Goal: Use online tool/utility: Utilize a website feature to perform a specific function

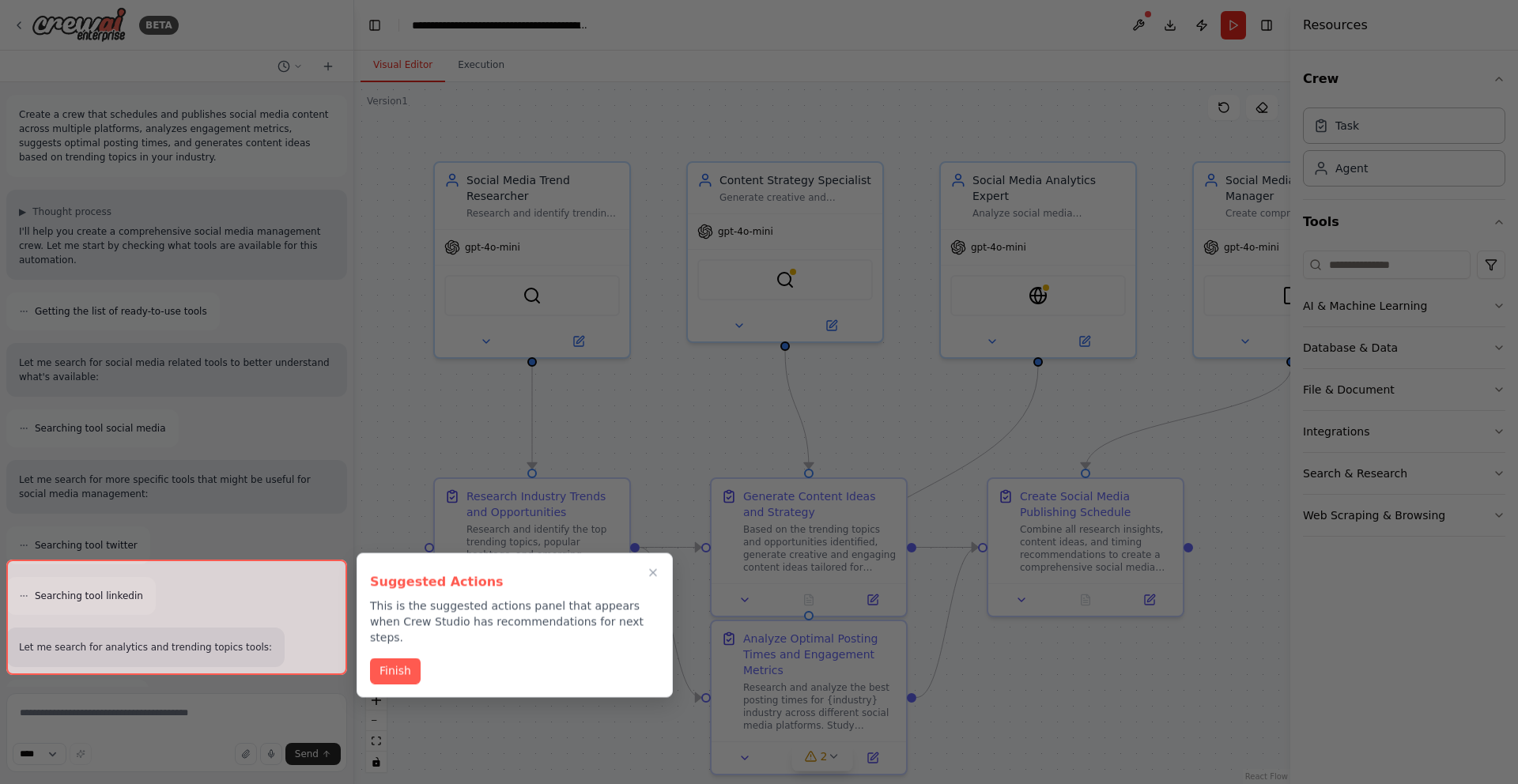
scroll to position [1899, 0]
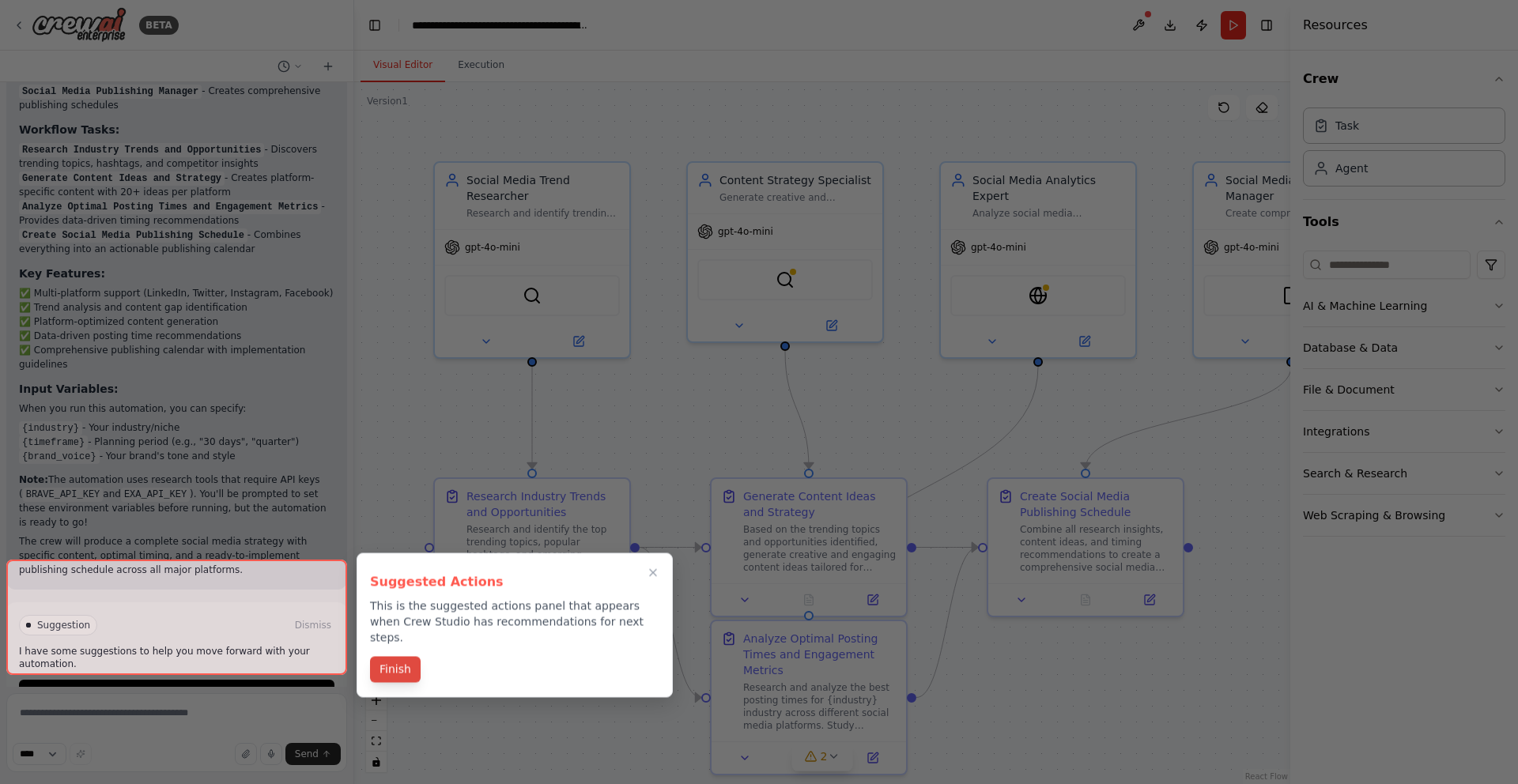
click at [384, 663] on button "Finish" at bounding box center [395, 669] width 51 height 26
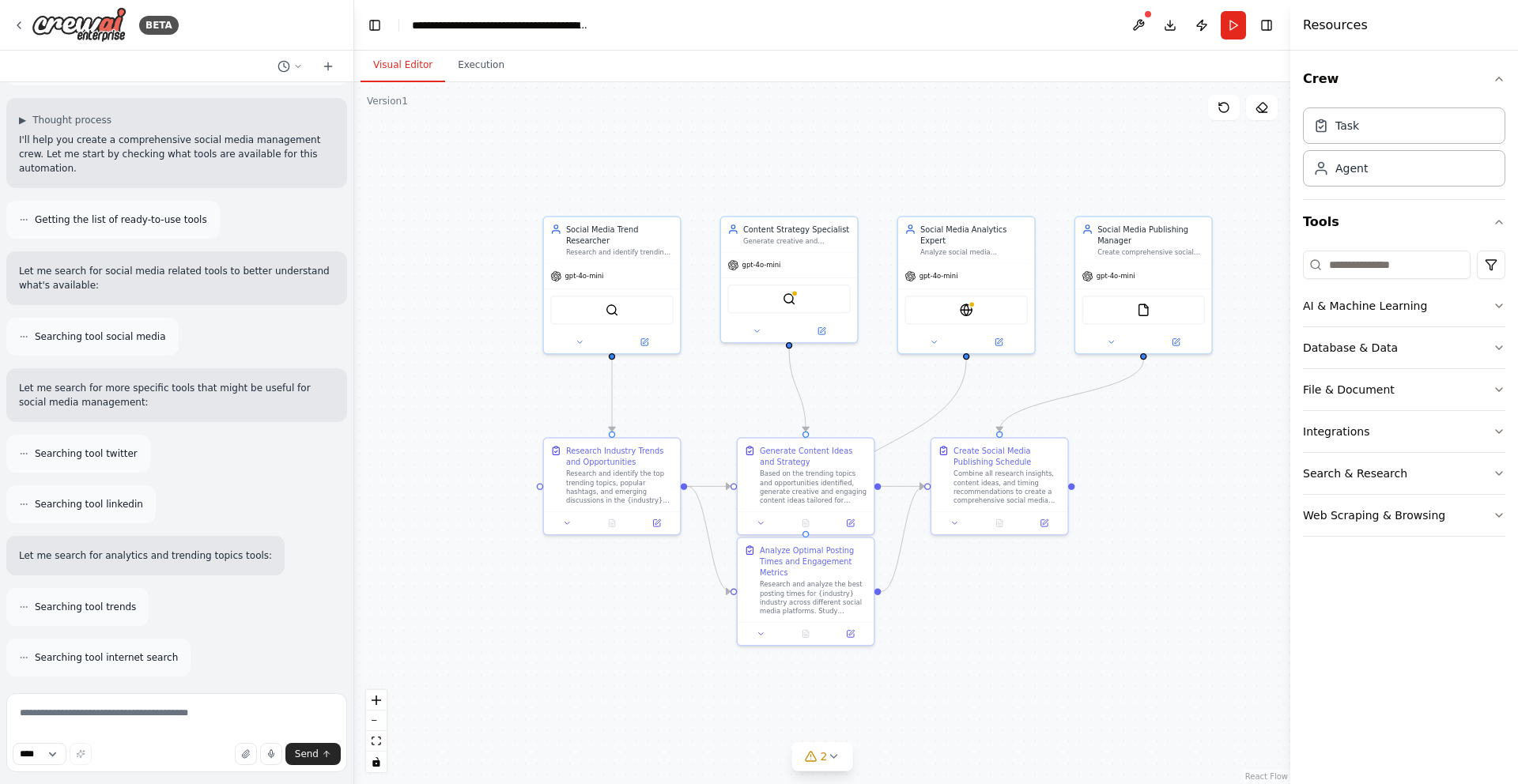
scroll to position [0, 0]
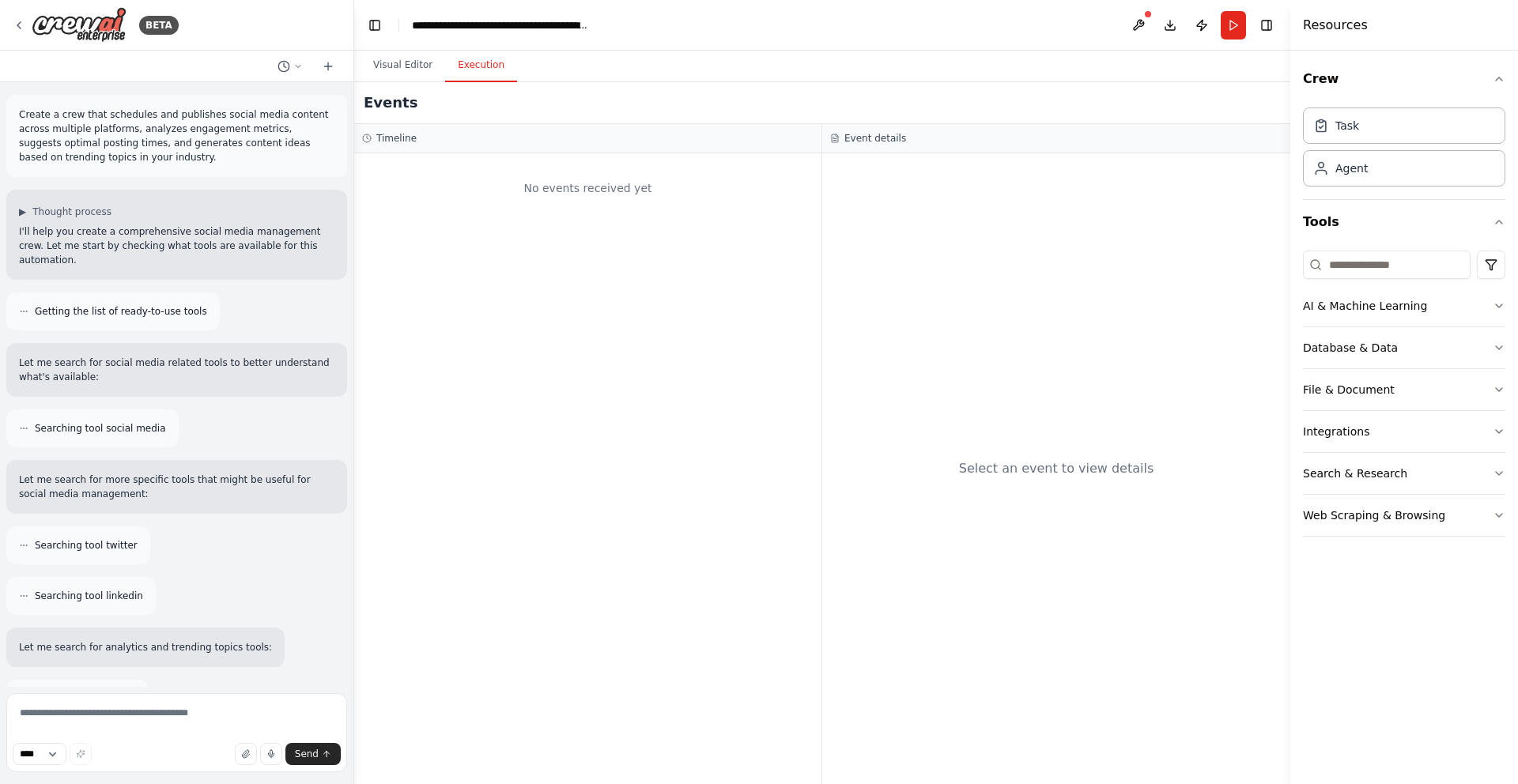
click at [479, 67] on button "Execution" at bounding box center [481, 65] width 72 height 33
click at [398, 70] on button "Visual Editor" at bounding box center [403, 65] width 85 height 33
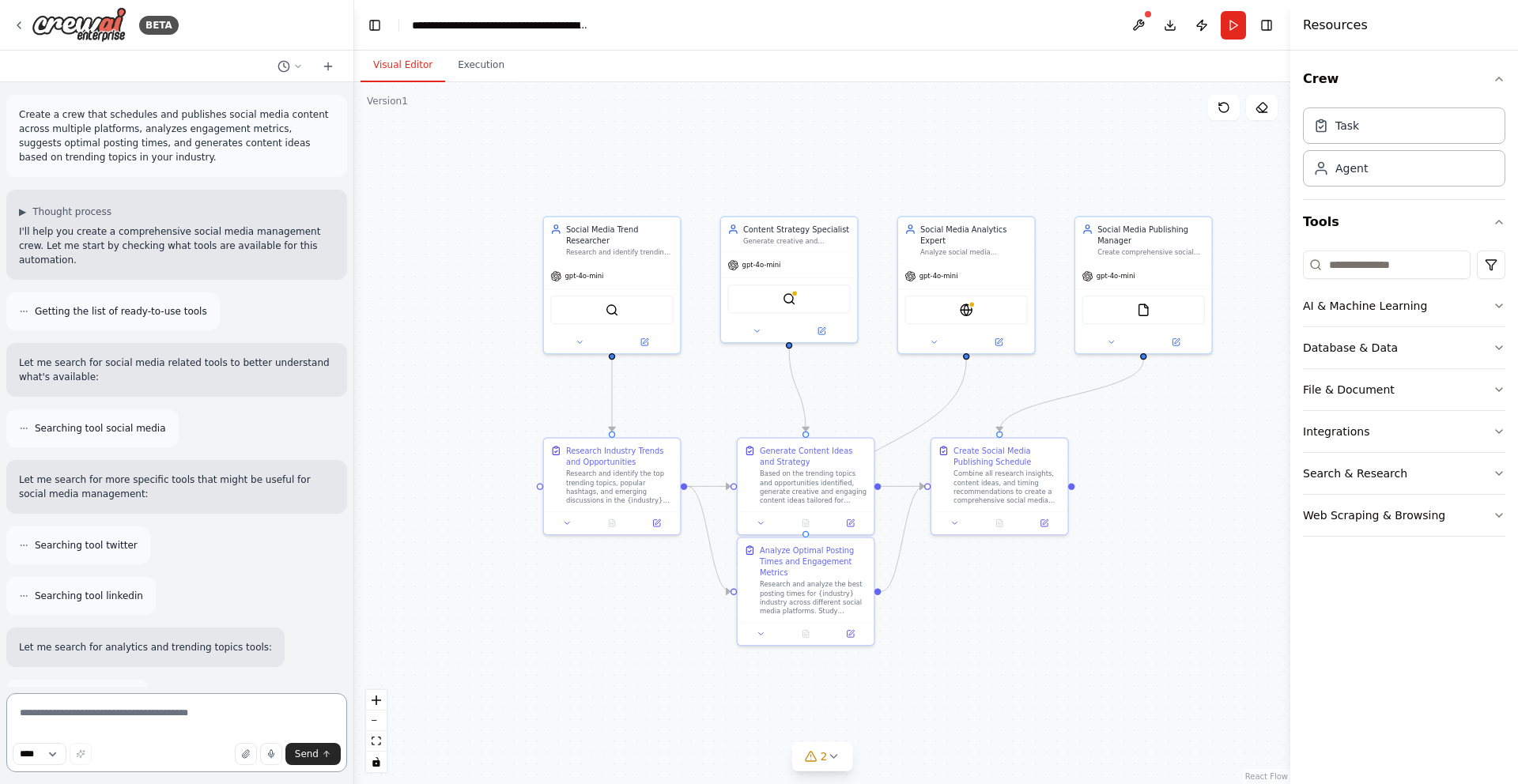
click at [174, 713] on textarea at bounding box center [176, 732] width 341 height 79
paste textarea "**********"
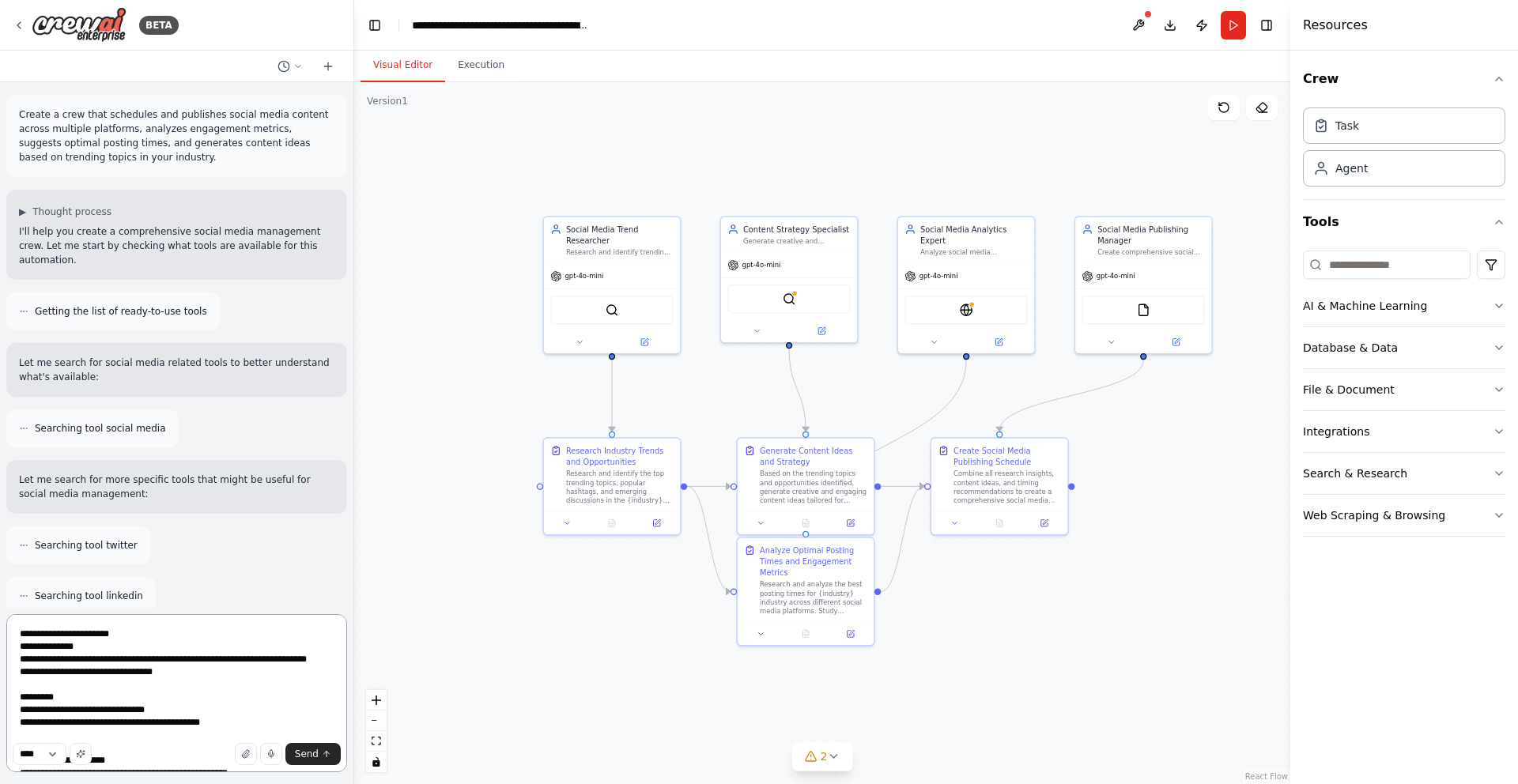
scroll to position [336, 0]
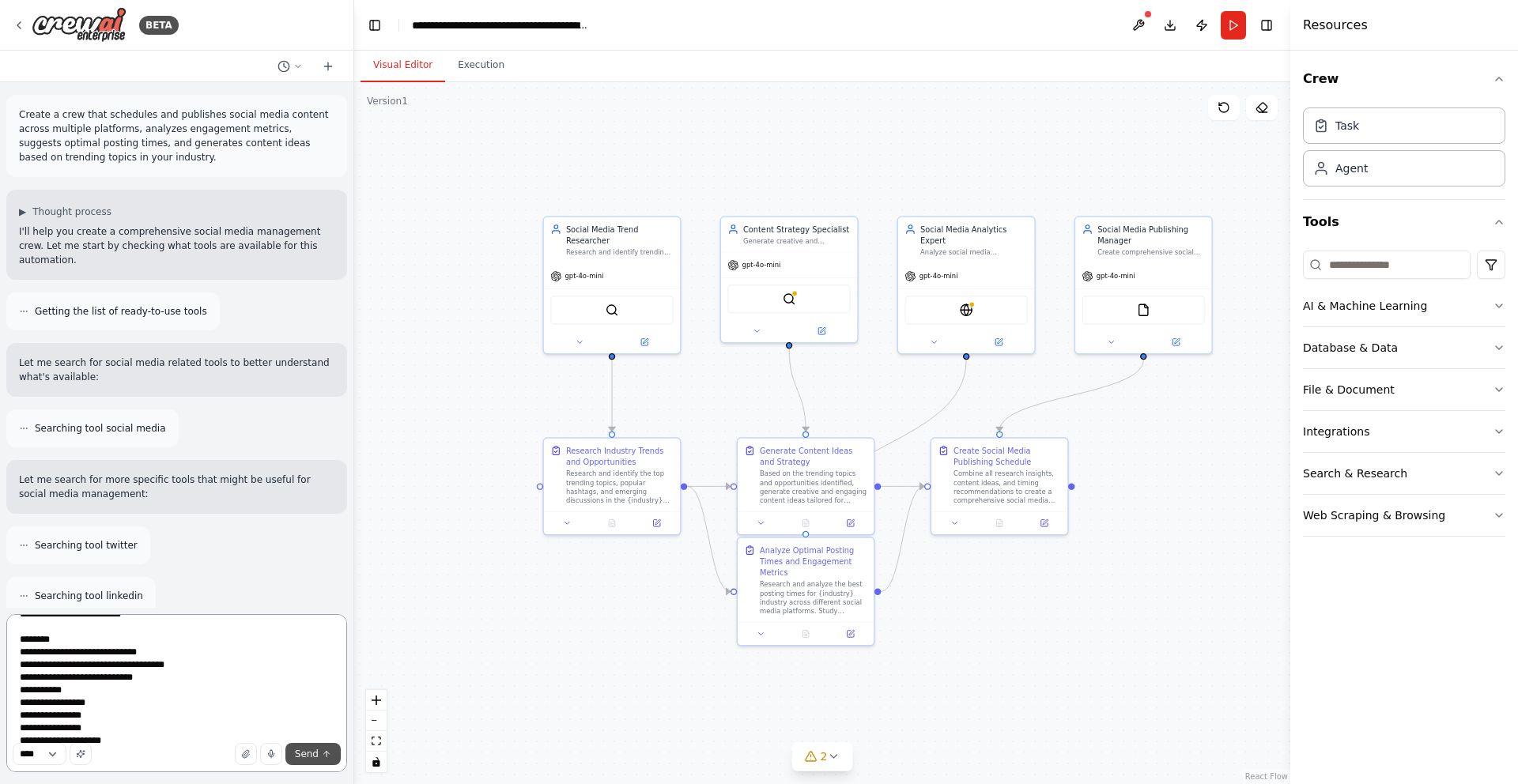
type textarea "**********"
click at [318, 760] on button "Send" at bounding box center [312, 754] width 55 height 22
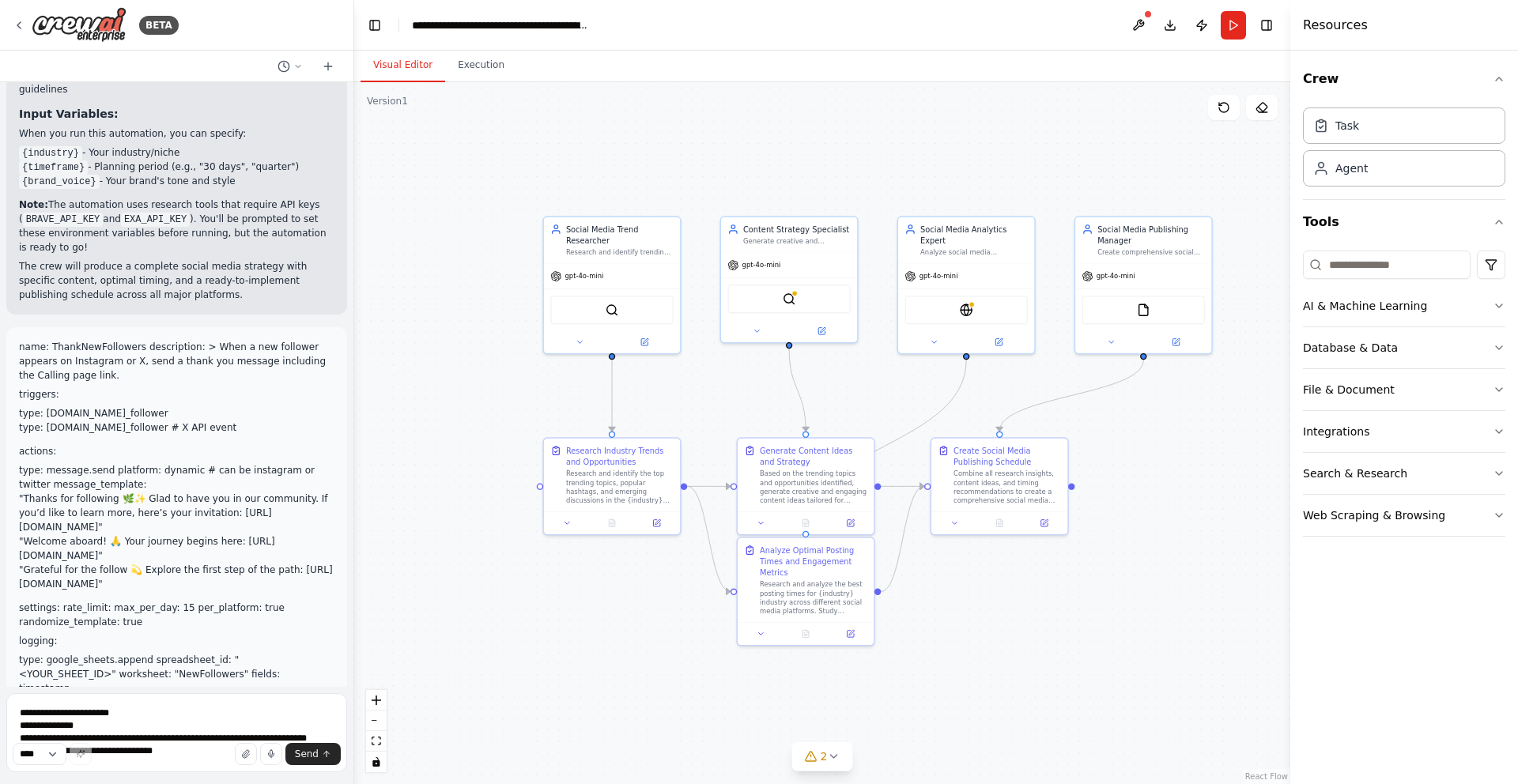
scroll to position [2217, 0]
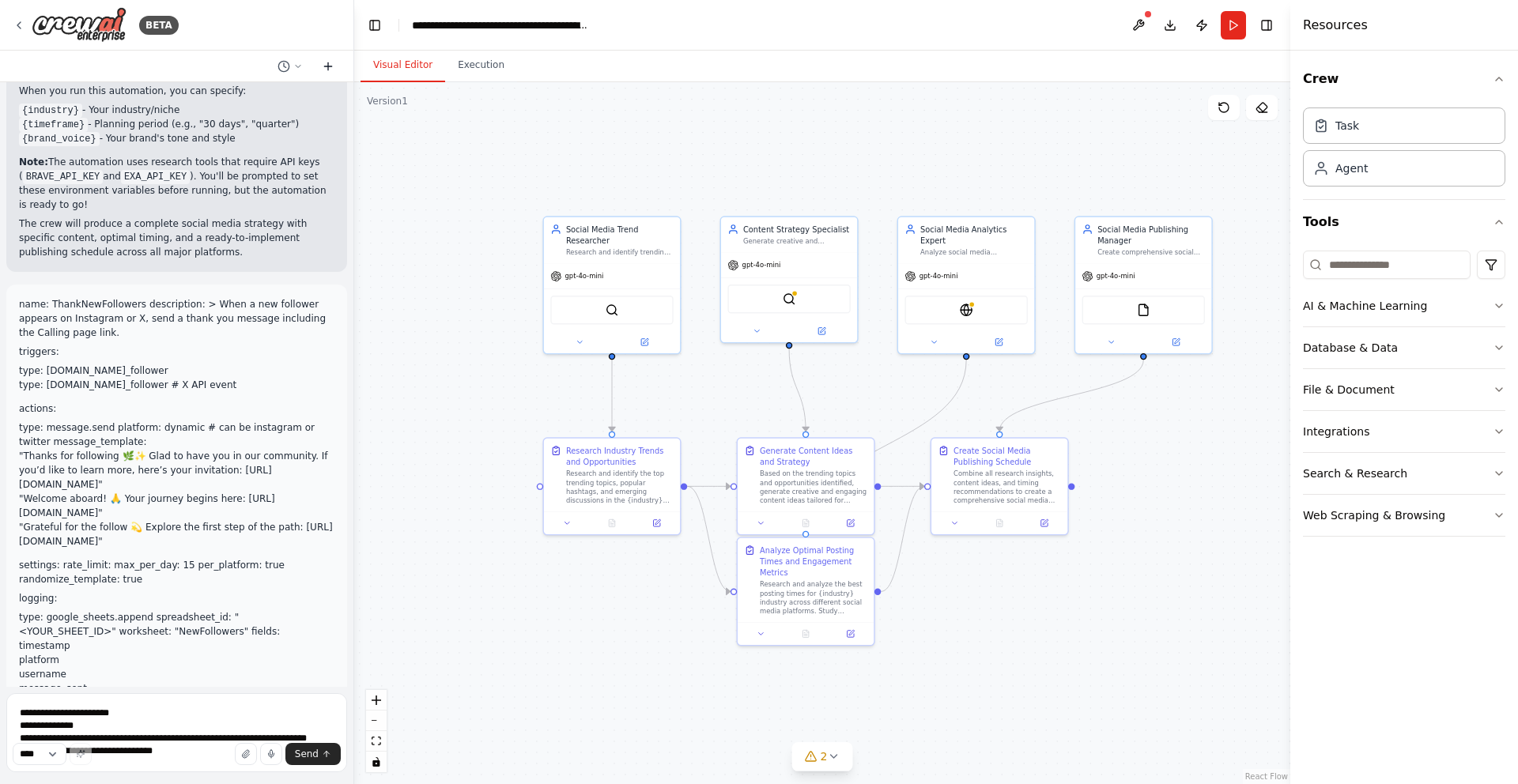
click at [325, 64] on icon at bounding box center [328, 66] width 13 height 13
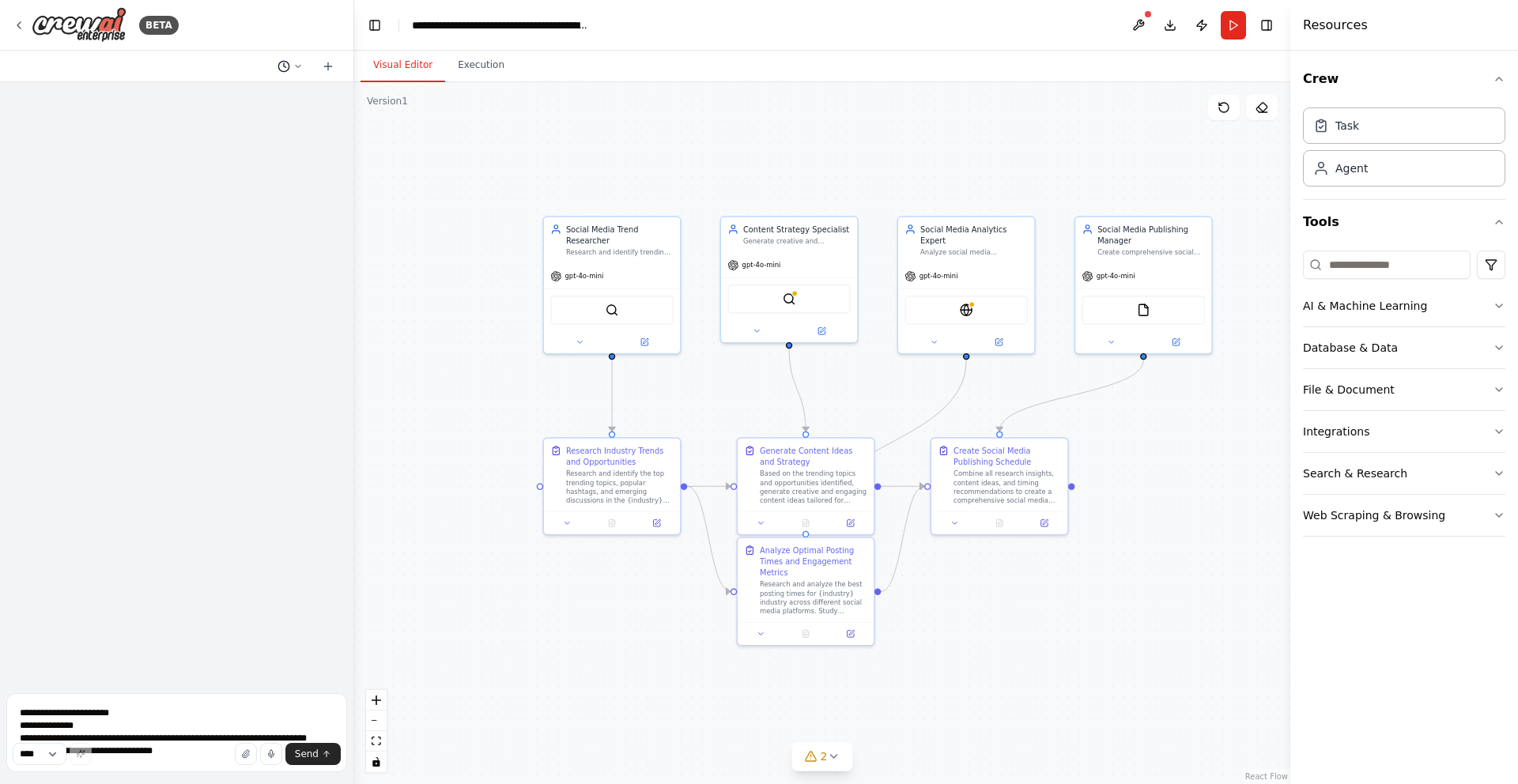
click at [288, 59] on button at bounding box center [290, 66] width 38 height 19
click at [270, 104] on span "Create a crew that schedules and publishes social media content across multiple…" at bounding box center [242, 98] width 143 height 13
click at [328, 66] on icon at bounding box center [328, 66] width 0 height 7
click at [107, 25] on img at bounding box center [79, 25] width 95 height 36
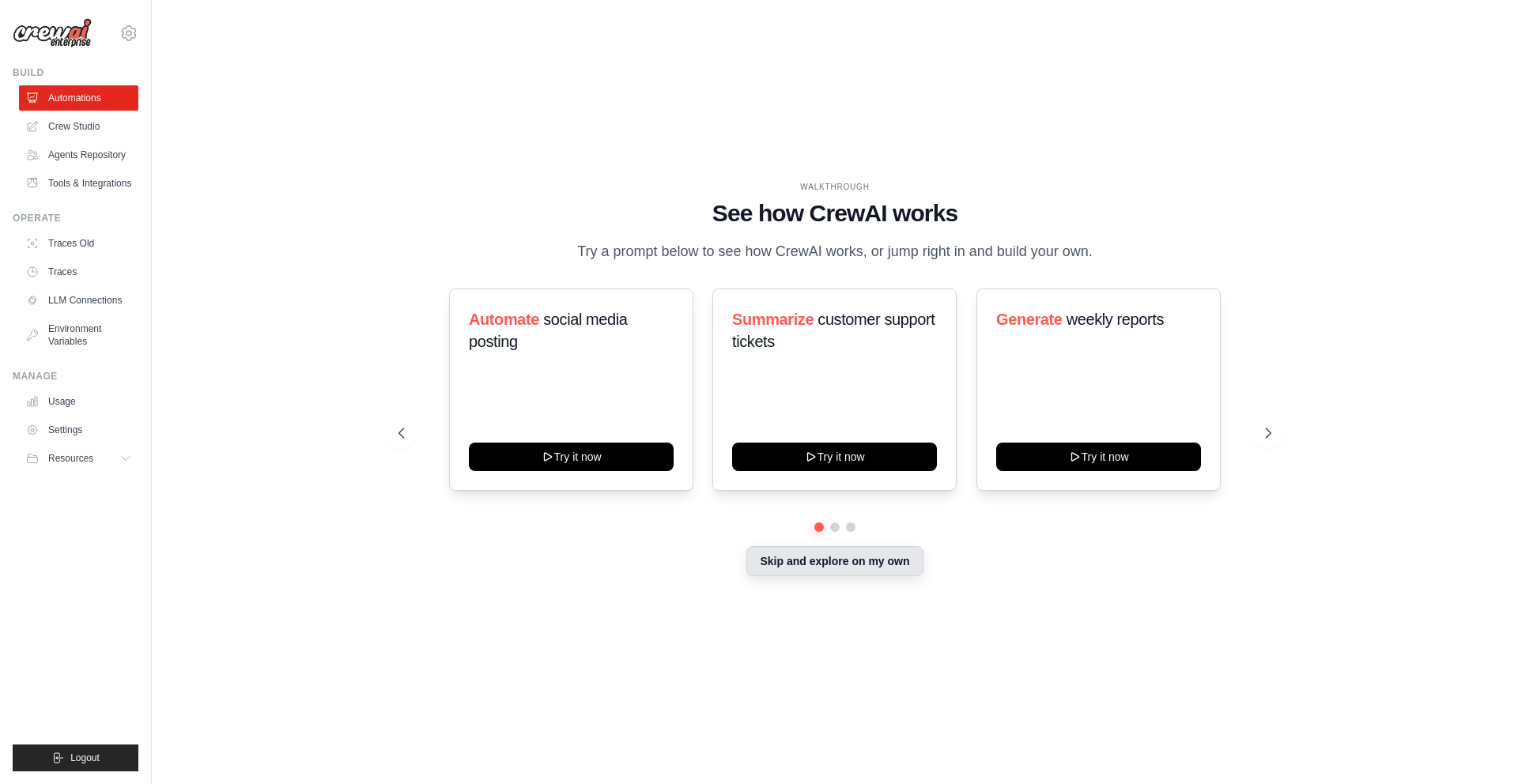
click at [890, 573] on button "Skip and explore on my own" at bounding box center [835, 561] width 176 height 30
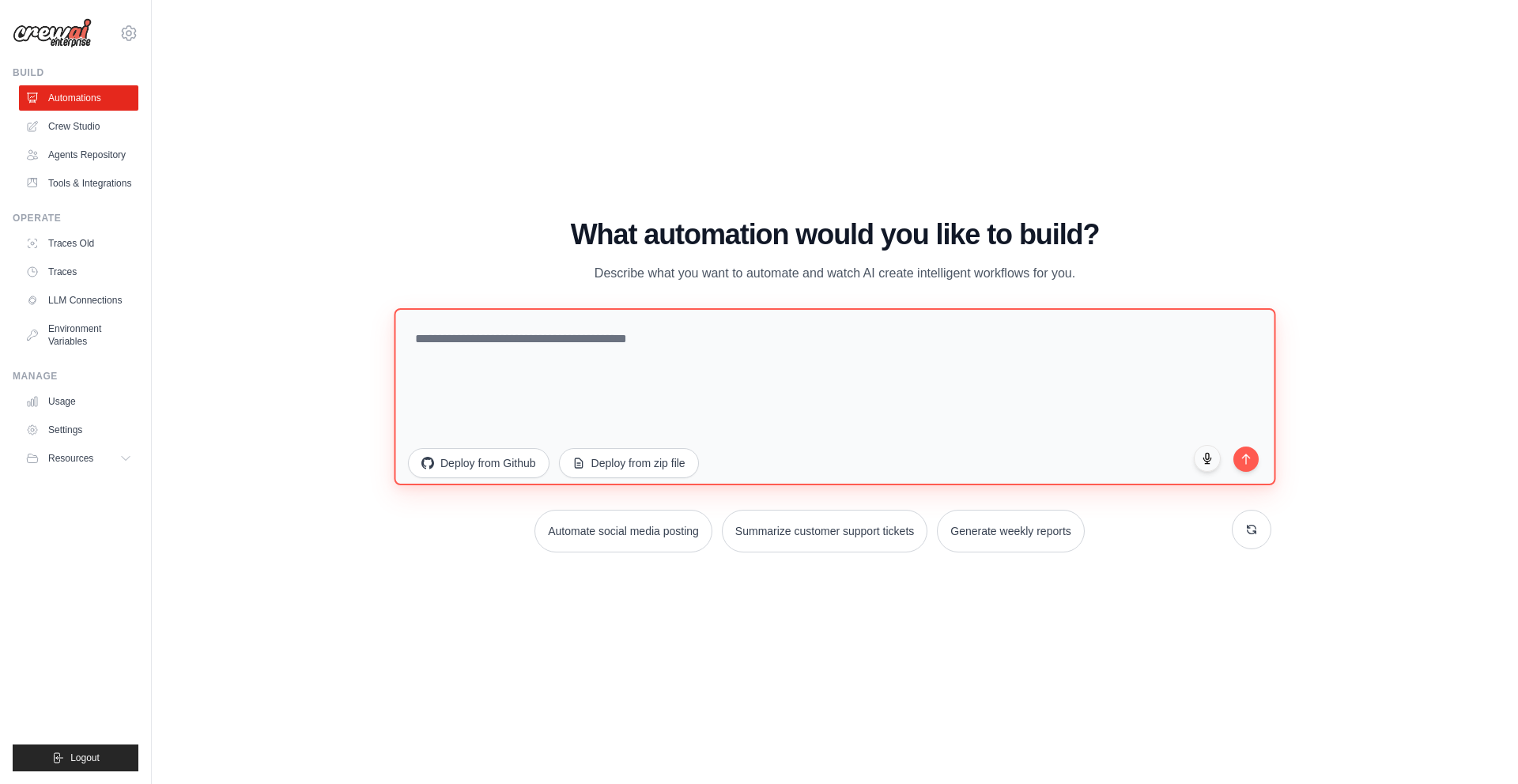
click at [695, 358] on textarea at bounding box center [834, 396] width 882 height 177
paste textarea "**********"
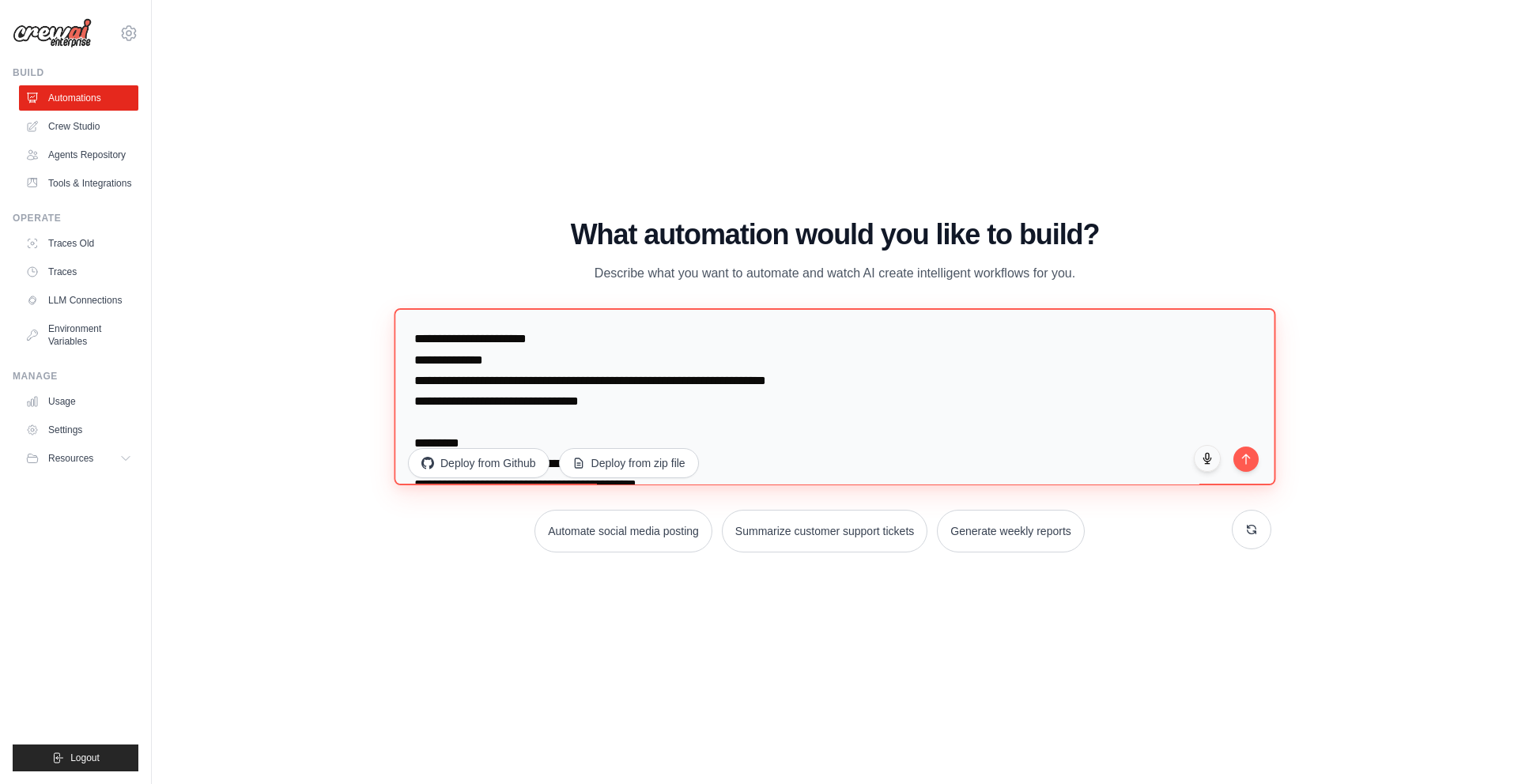
scroll to position [542, 0]
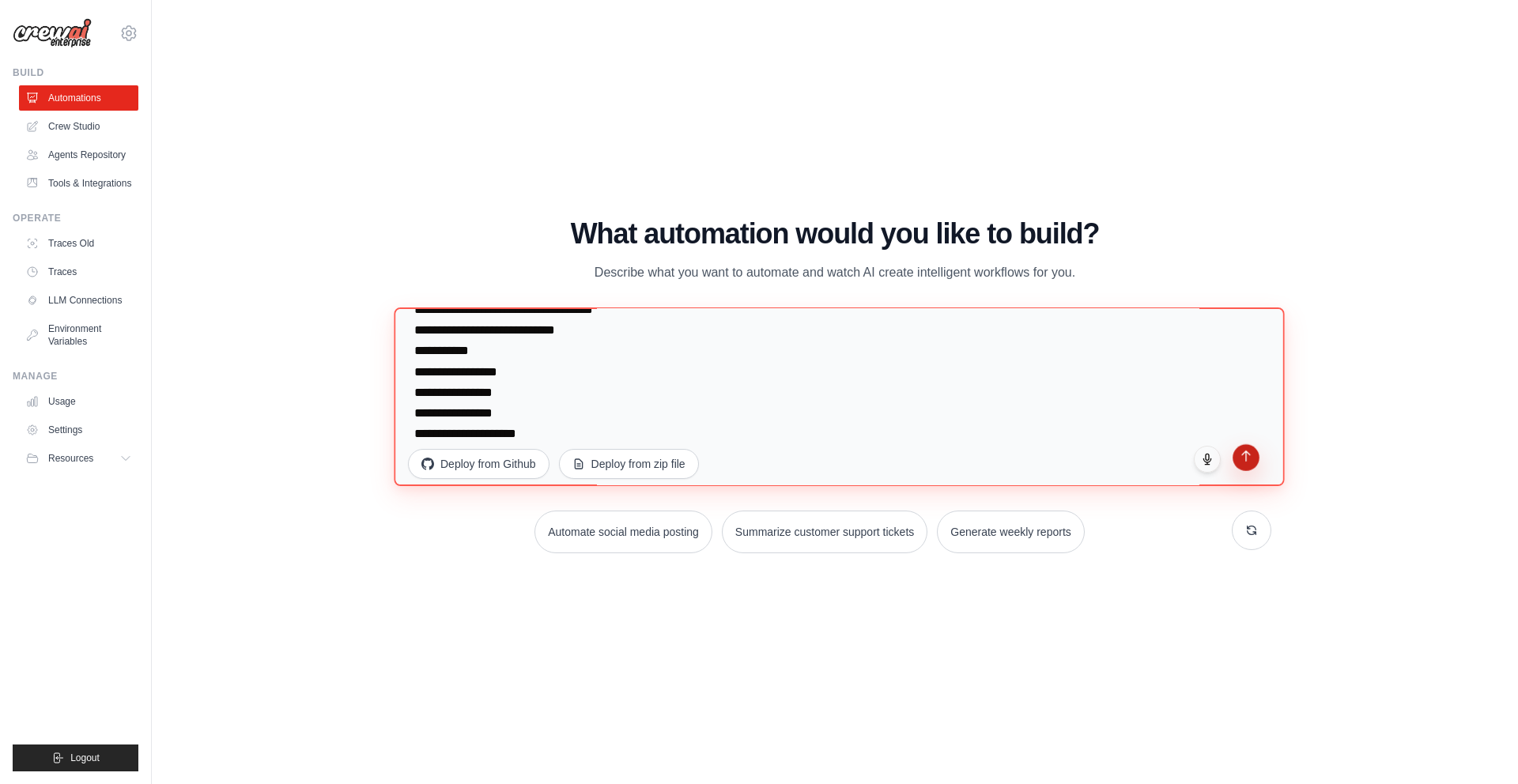
type textarea "**********"
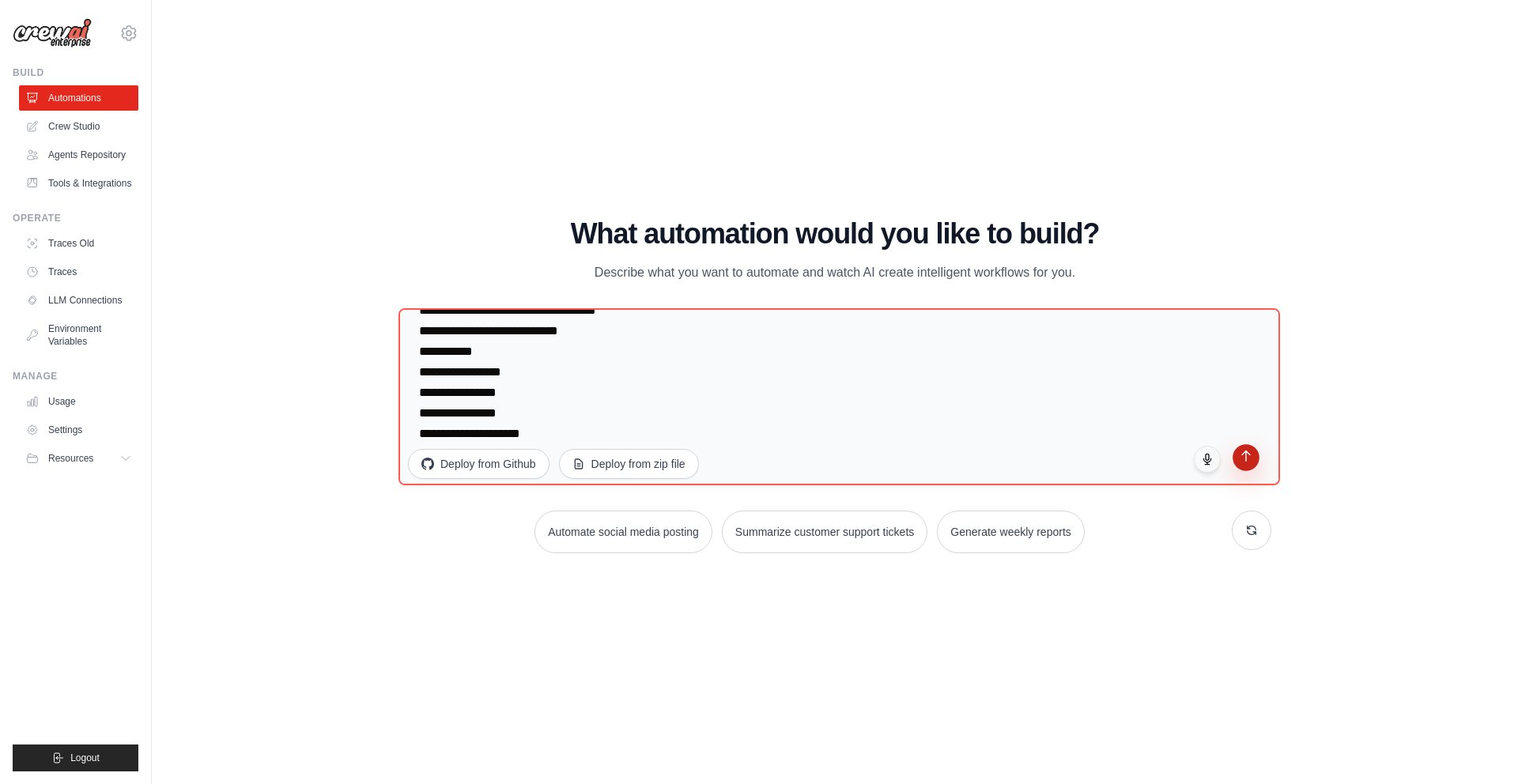
click at [1247, 460] on icon "submit" at bounding box center [1246, 456] width 14 height 14
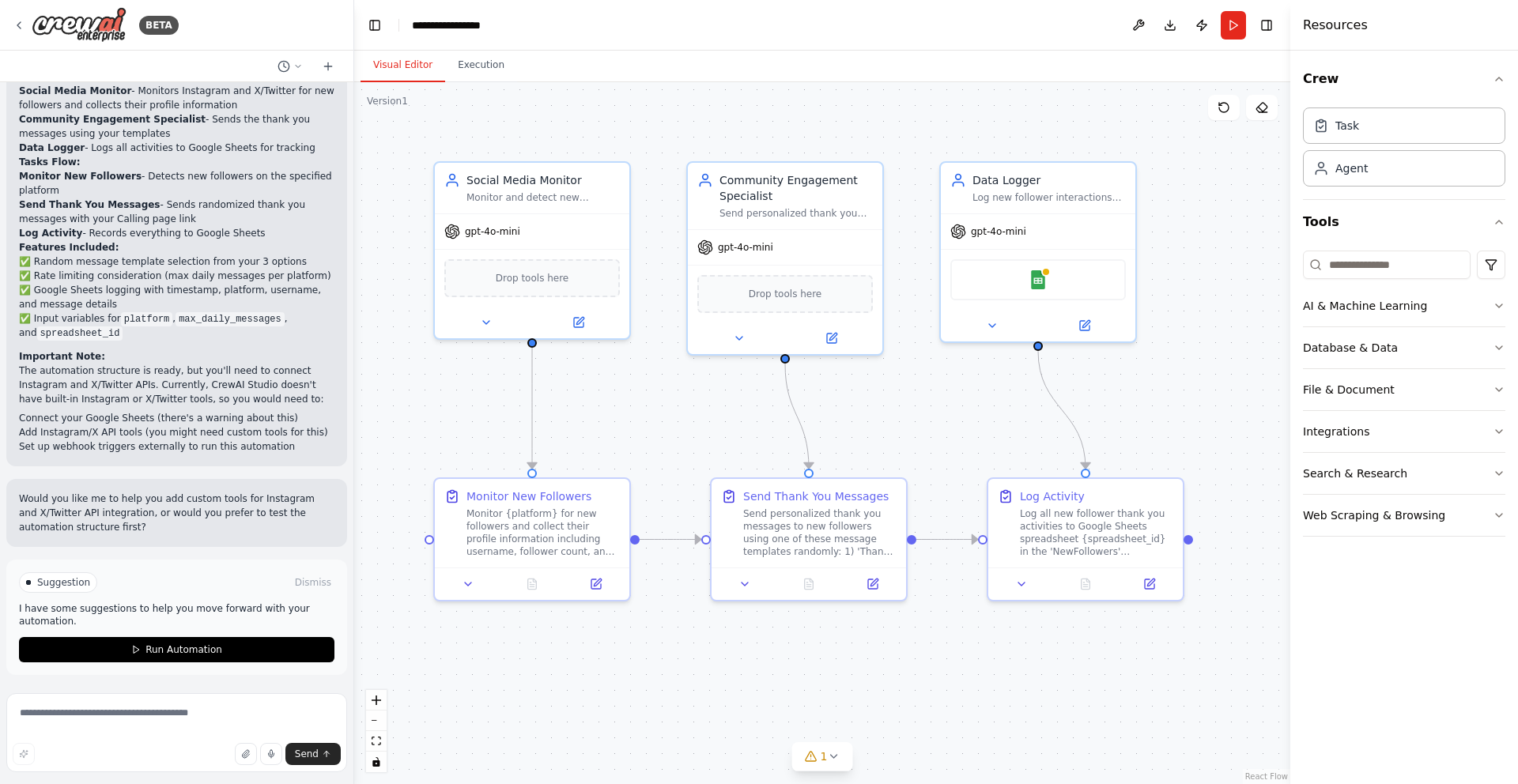
scroll to position [1589, 0]
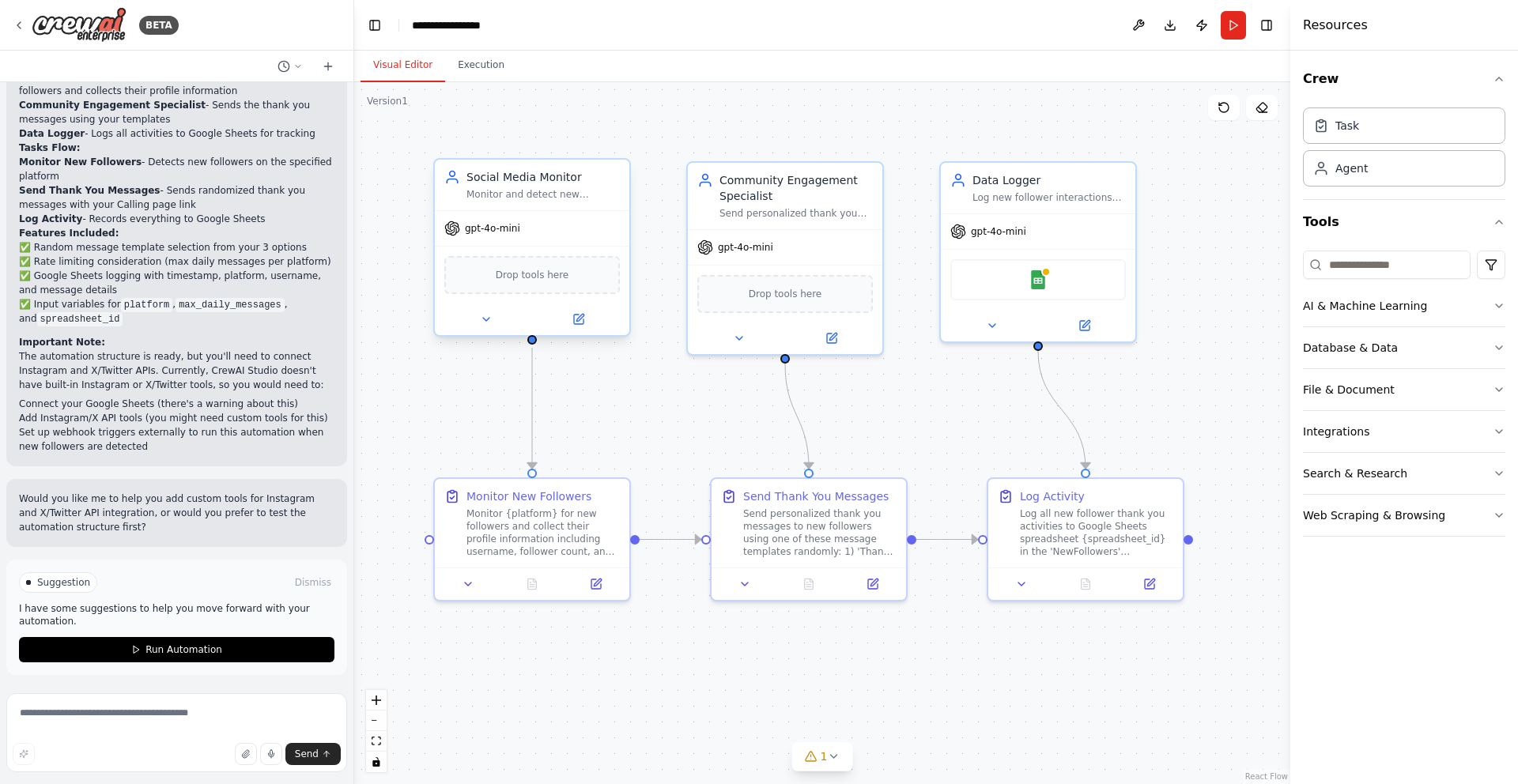
click at [541, 288] on div "Drop tools here" at bounding box center [532, 275] width 176 height 38
click at [731, 283] on div "Drop tools here" at bounding box center [785, 291] width 176 height 38
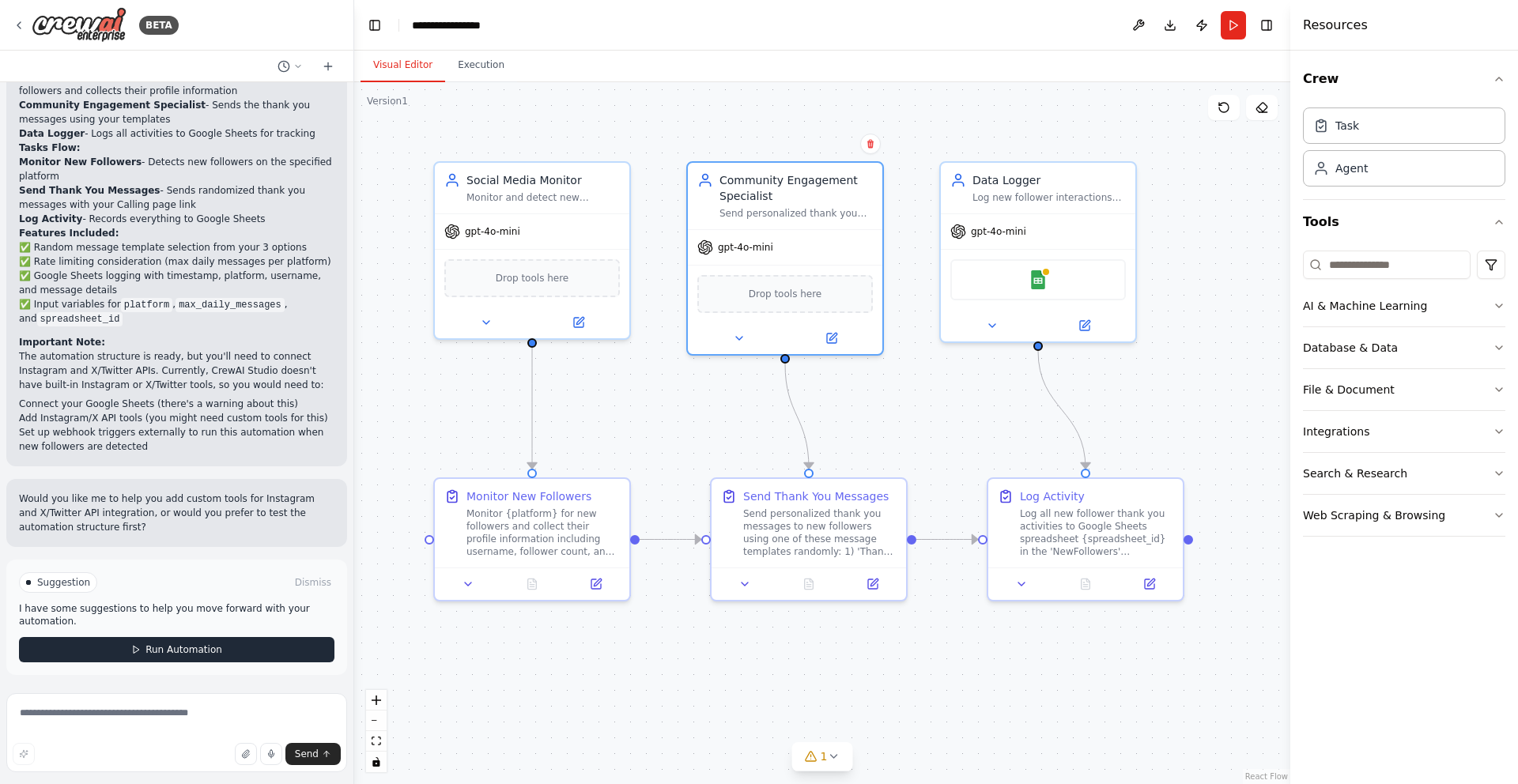
click at [274, 654] on button "Run Automation" at bounding box center [176, 650] width 316 height 25
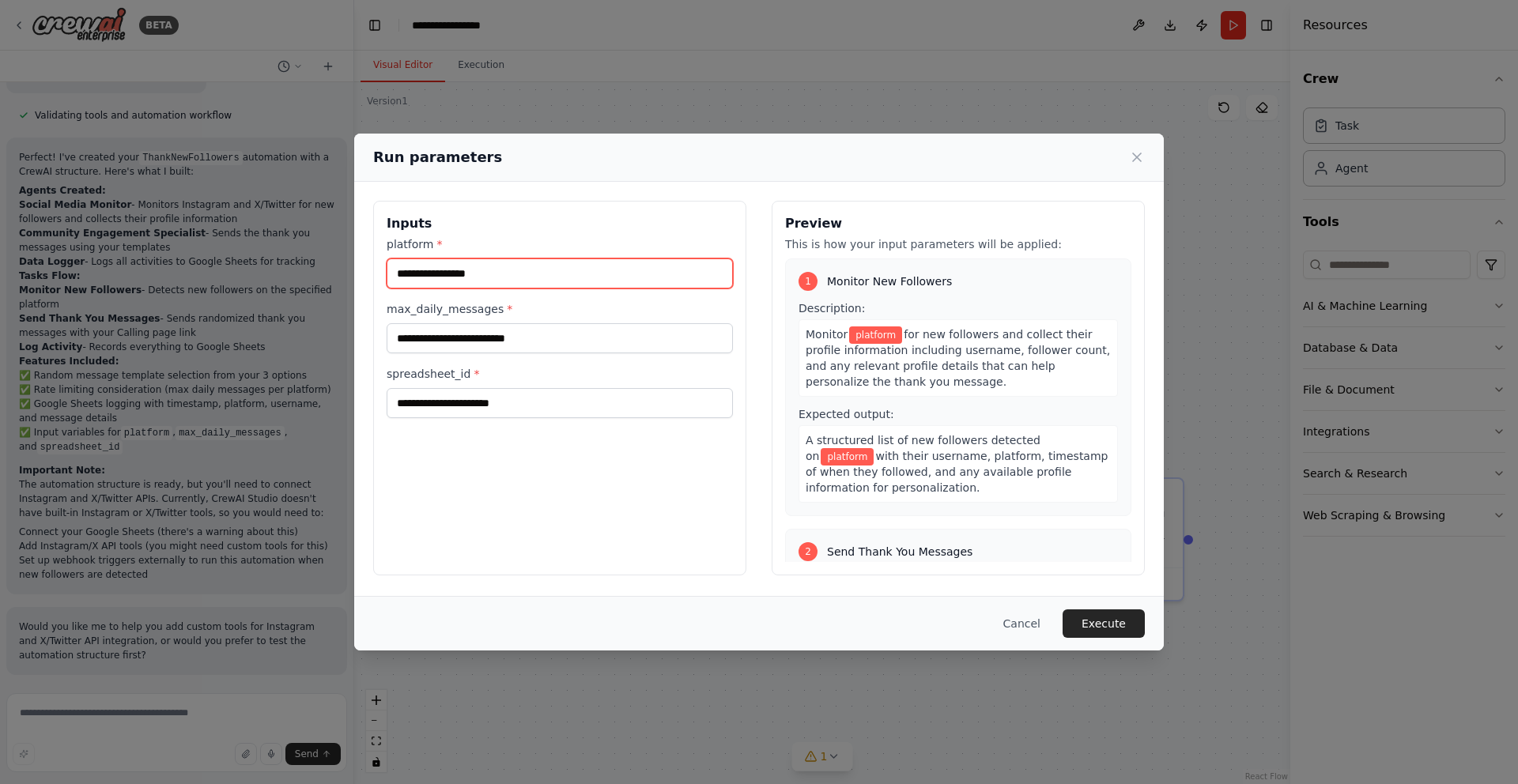
click at [457, 266] on input "platform *" at bounding box center [560, 273] width 346 height 30
paste input "**********"
type input "**********"
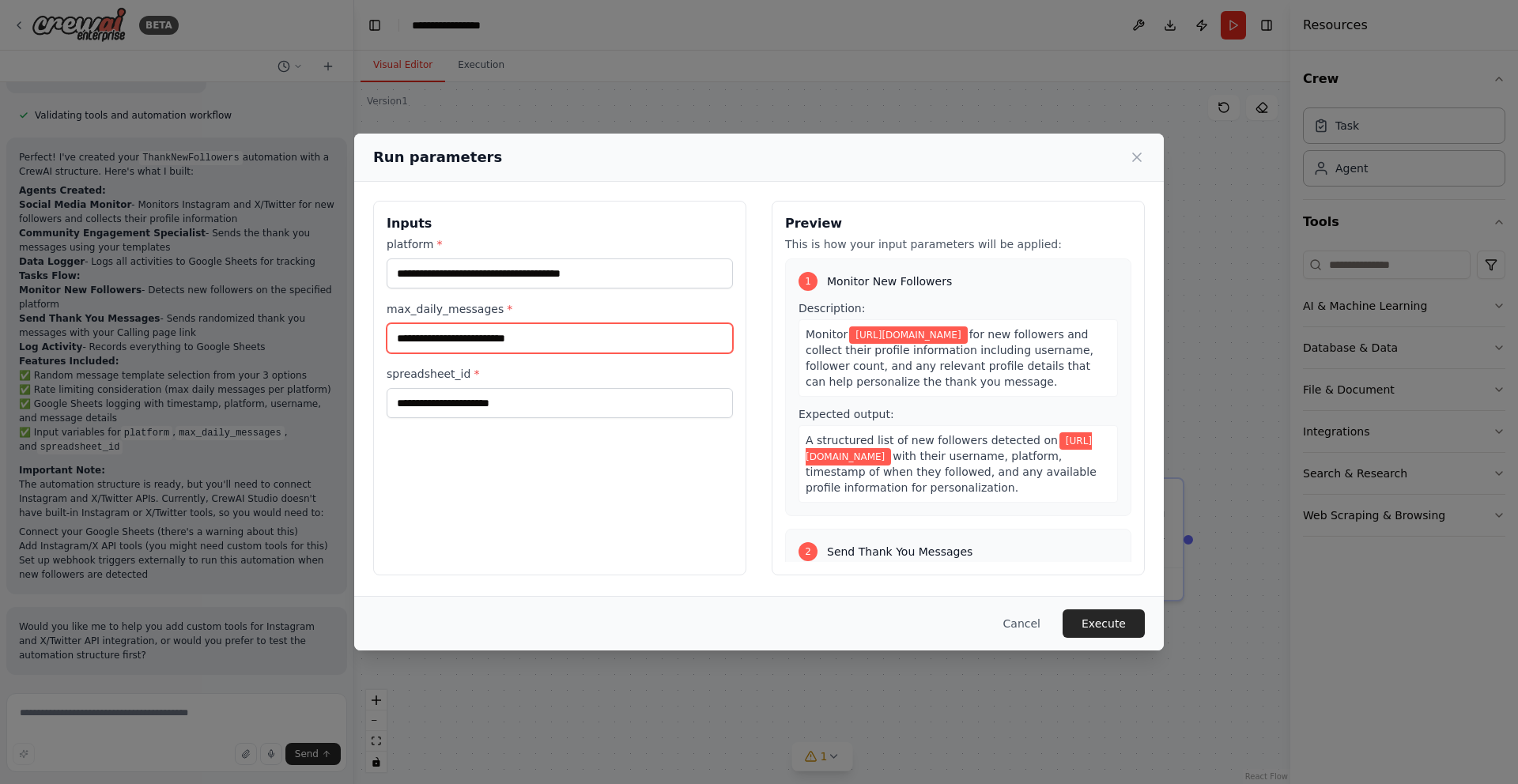
click at [514, 350] on input "max_daily_messages *" at bounding box center [560, 338] width 346 height 30
type input "**"
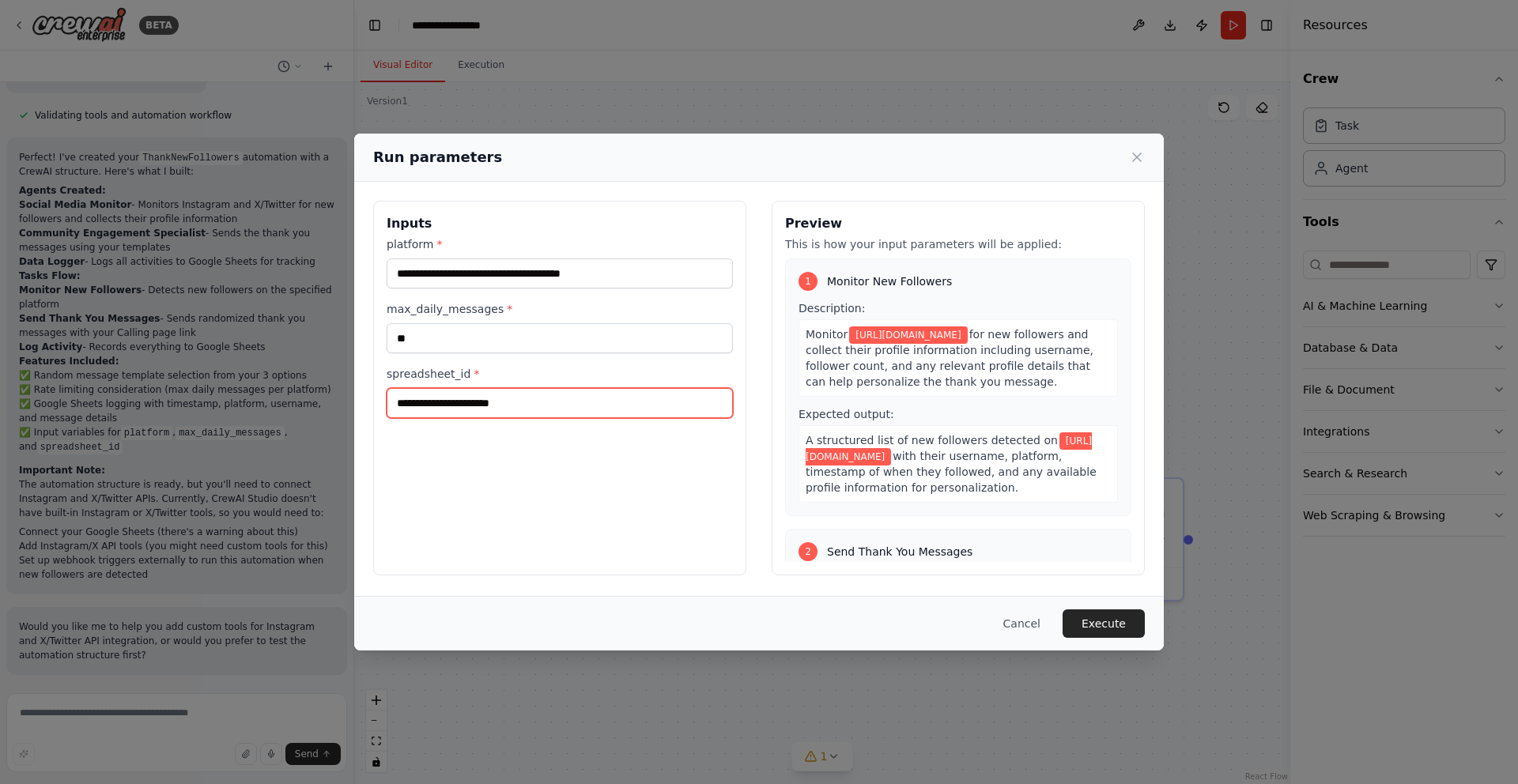
click at [504, 400] on input "spreadsheet_id *" at bounding box center [560, 402] width 346 height 30
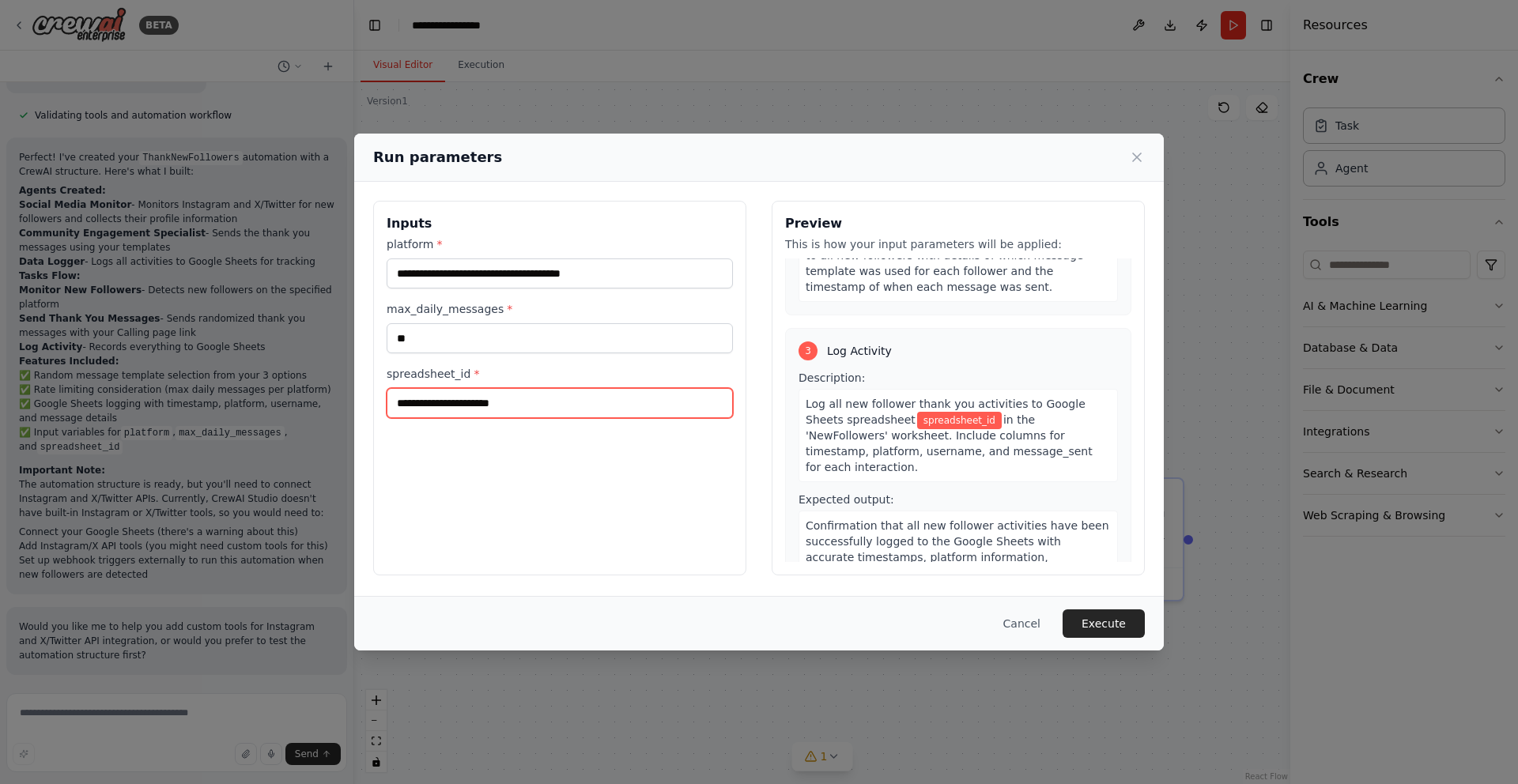
scroll to position [590, 0]
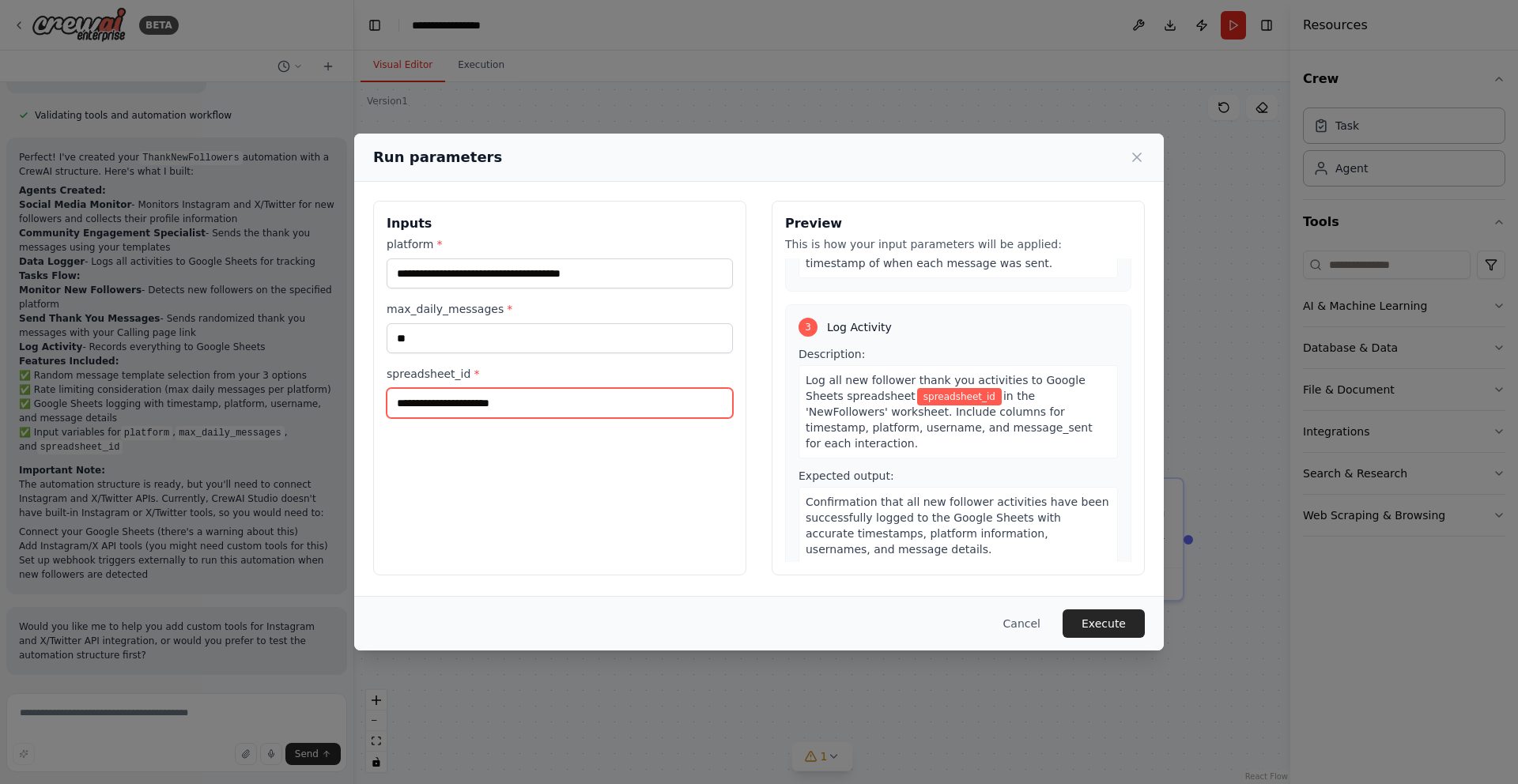
paste input "**********"
type input "**********"
click at [917, 406] on span "https://docs.google.com/spreadsheets/d/1togFSiFReIFz3my8Kt7z-WhduplIMOJ_o_wXX7o…" at bounding box center [976, 396] width 118 height 17
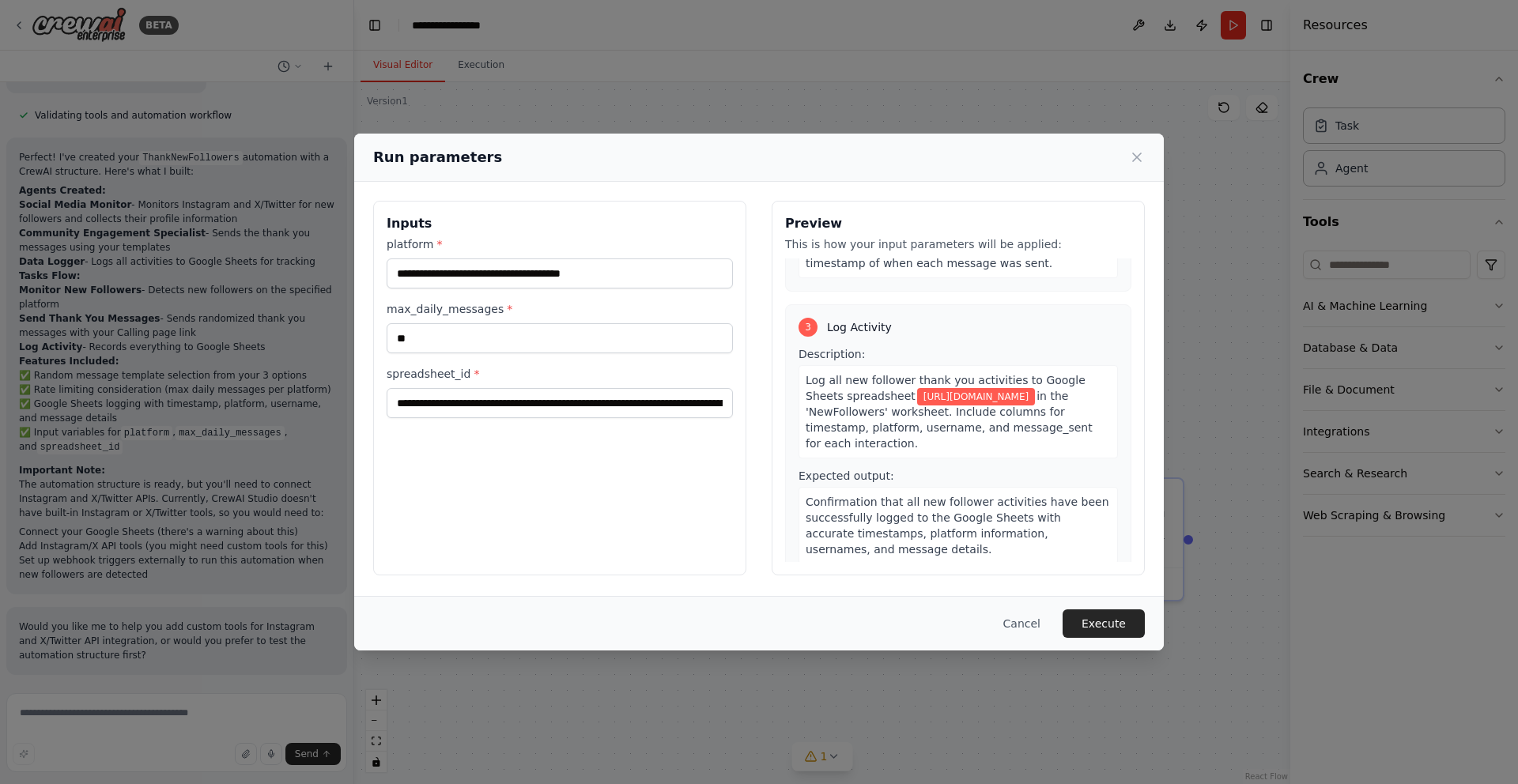
scroll to position [637, 0]
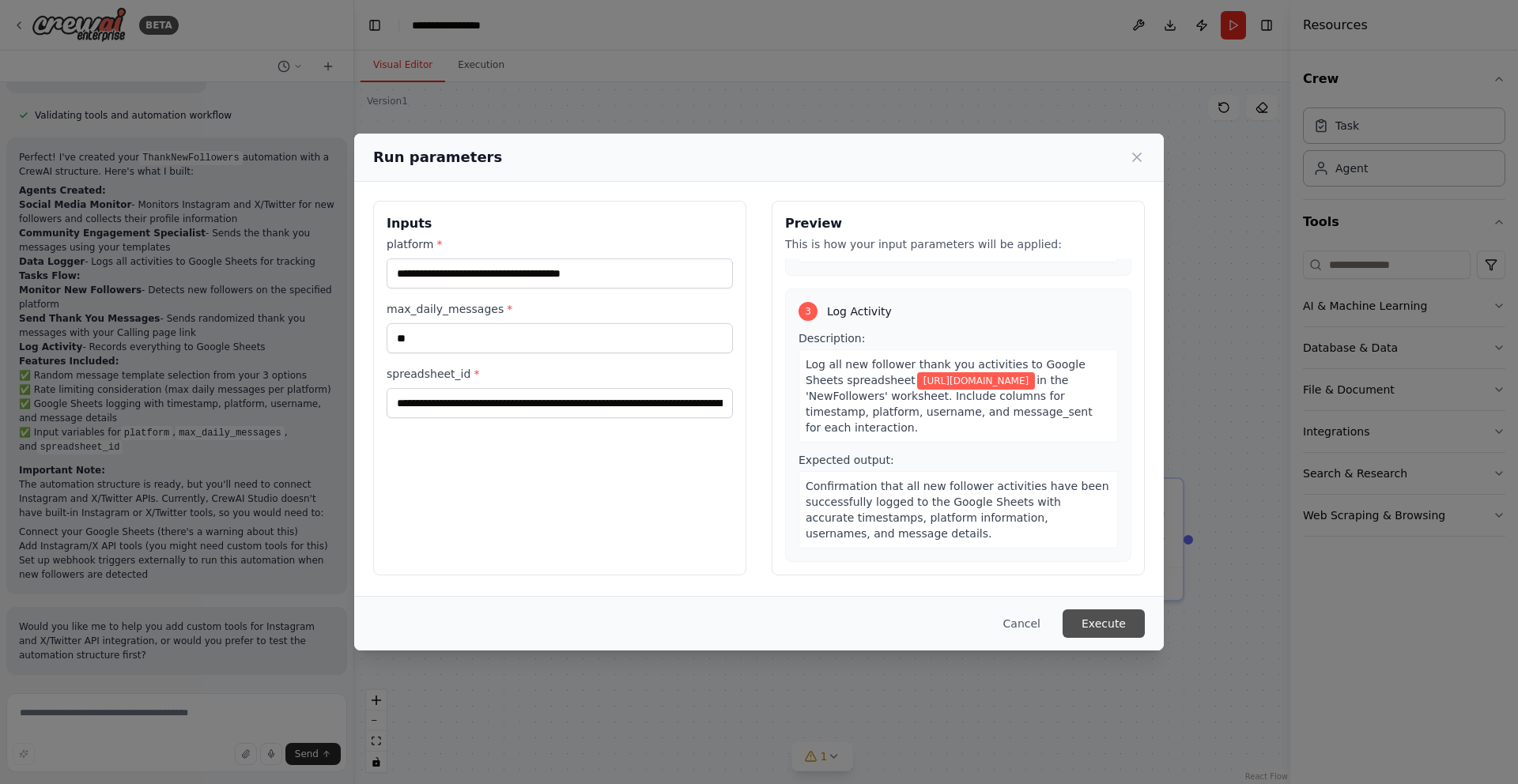
click at [1100, 623] on button "Execute" at bounding box center [1103, 624] width 82 height 29
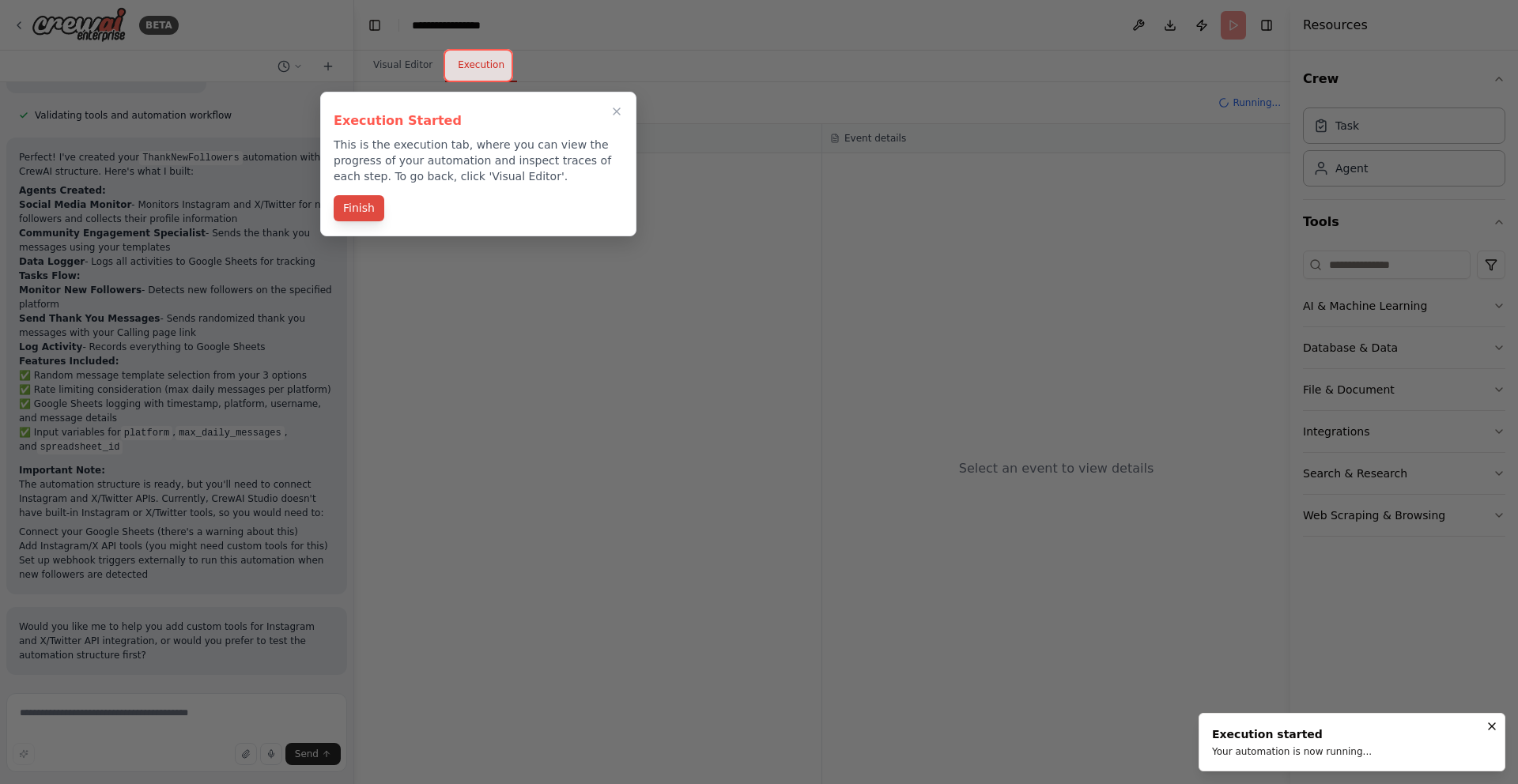
click at [365, 214] on button "Finish" at bounding box center [359, 208] width 51 height 26
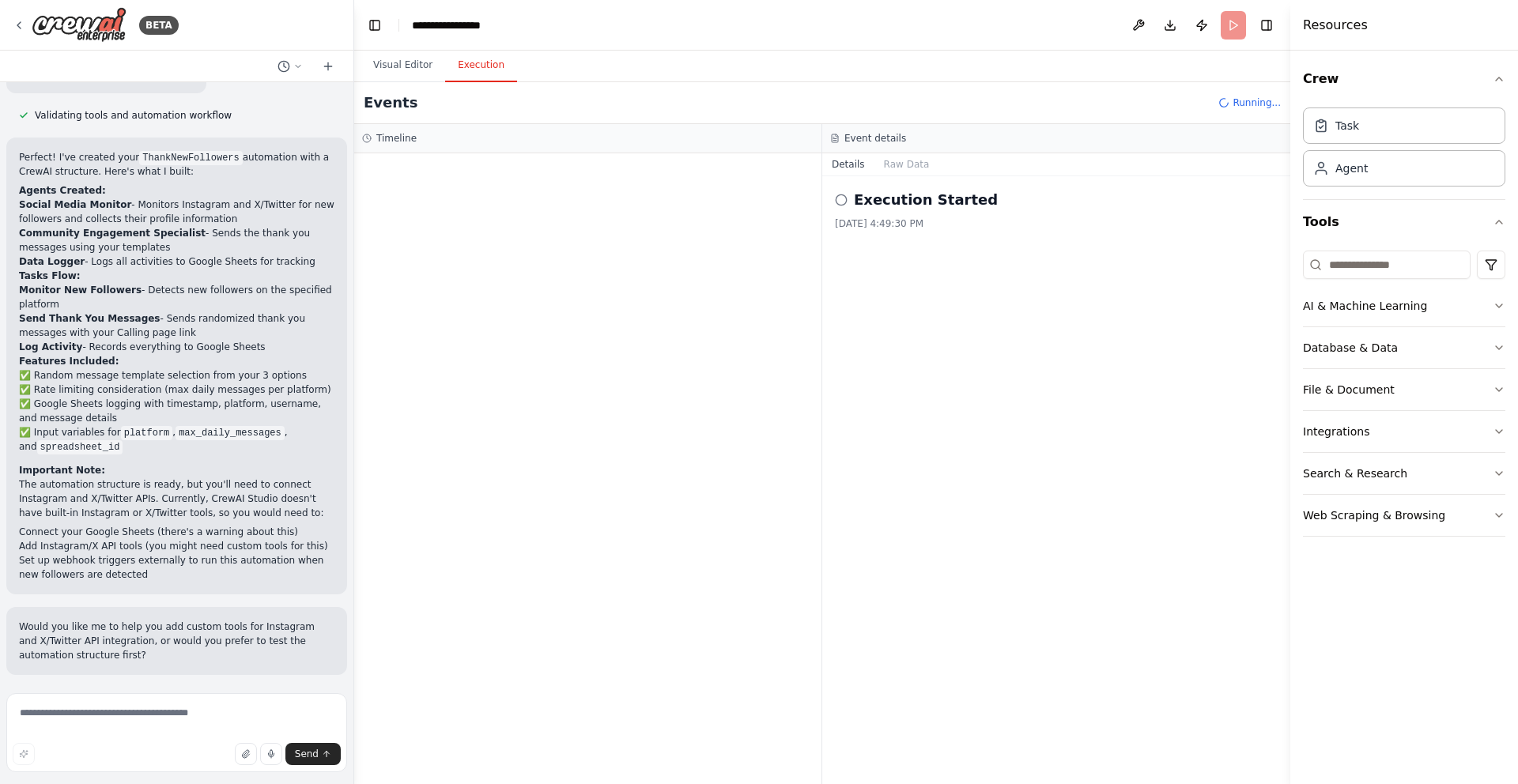
click at [838, 202] on icon at bounding box center [841, 199] width 13 height 13
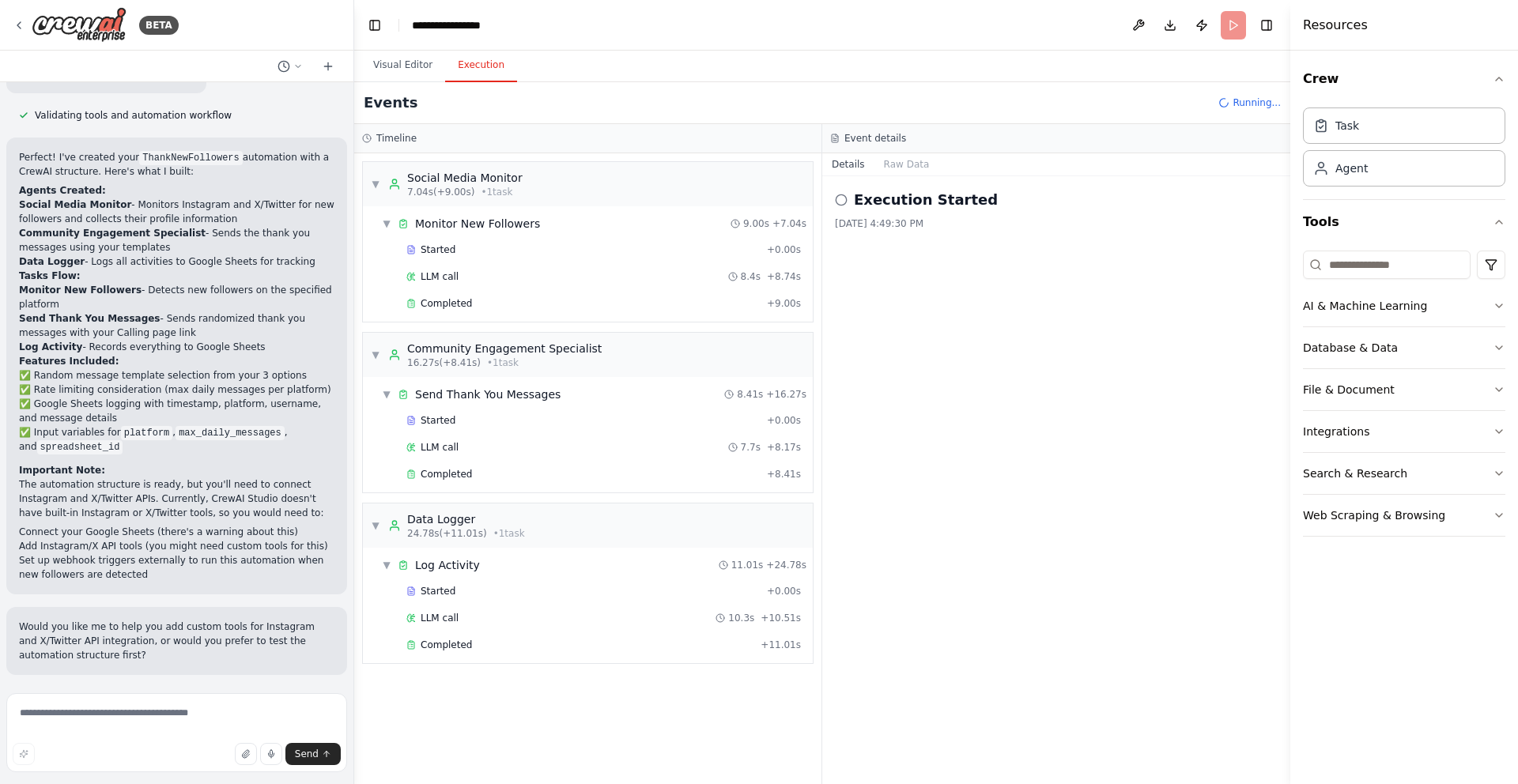
scroll to position [1589, 0]
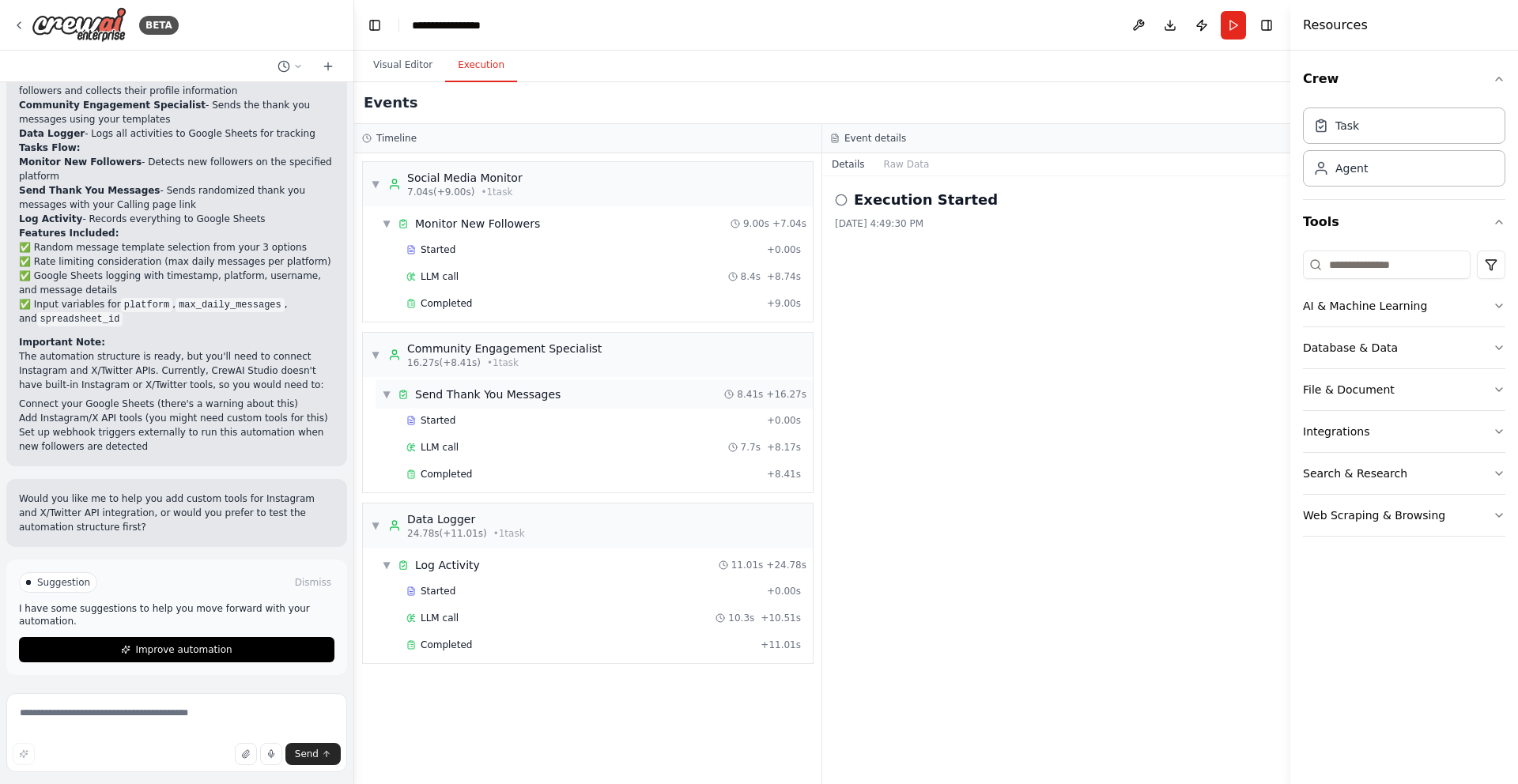
click at [440, 394] on span "Send Thank You Messages" at bounding box center [487, 395] width 145 height 16
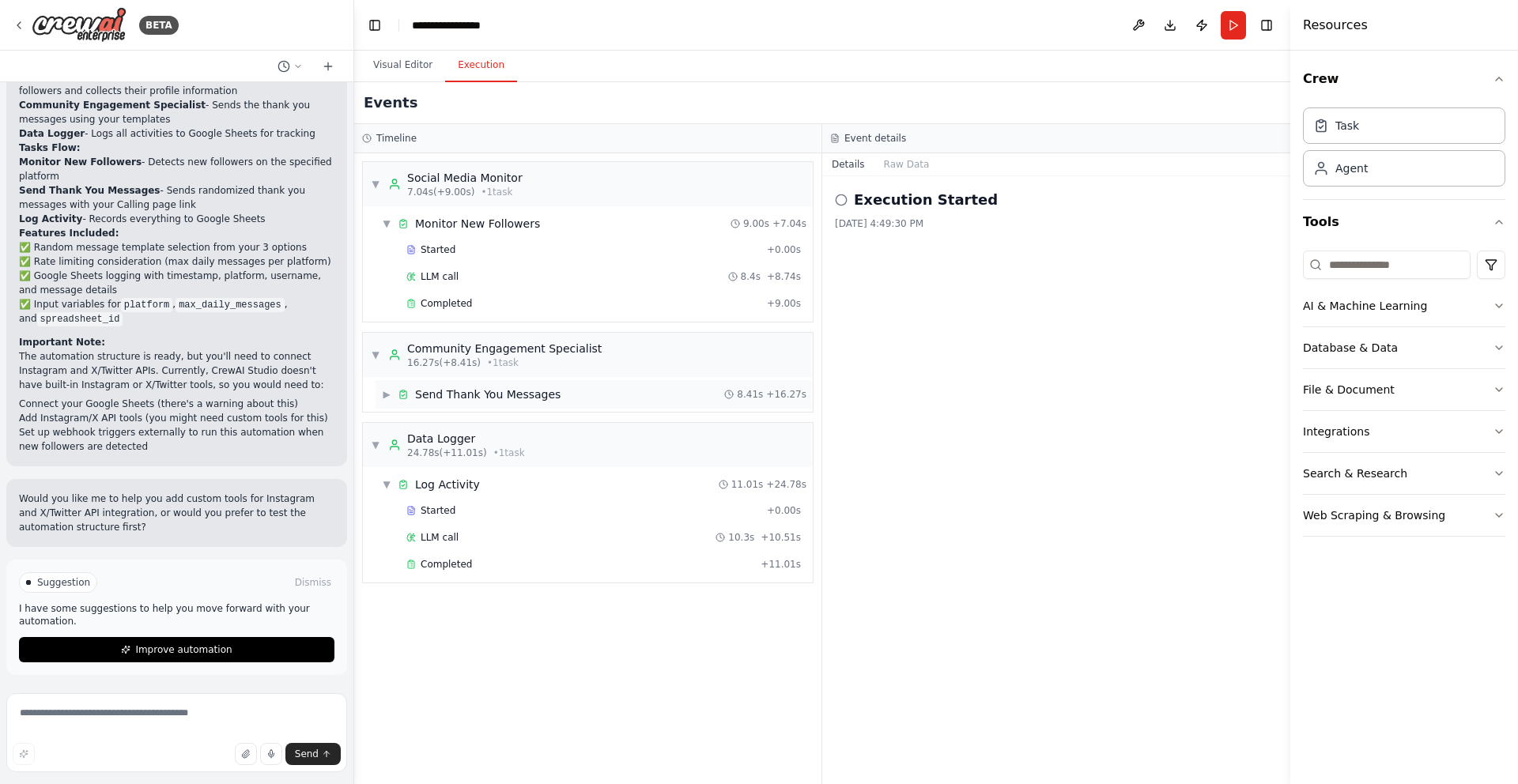
click at [440, 394] on span "Send Thank You Messages" at bounding box center [487, 395] width 145 height 16
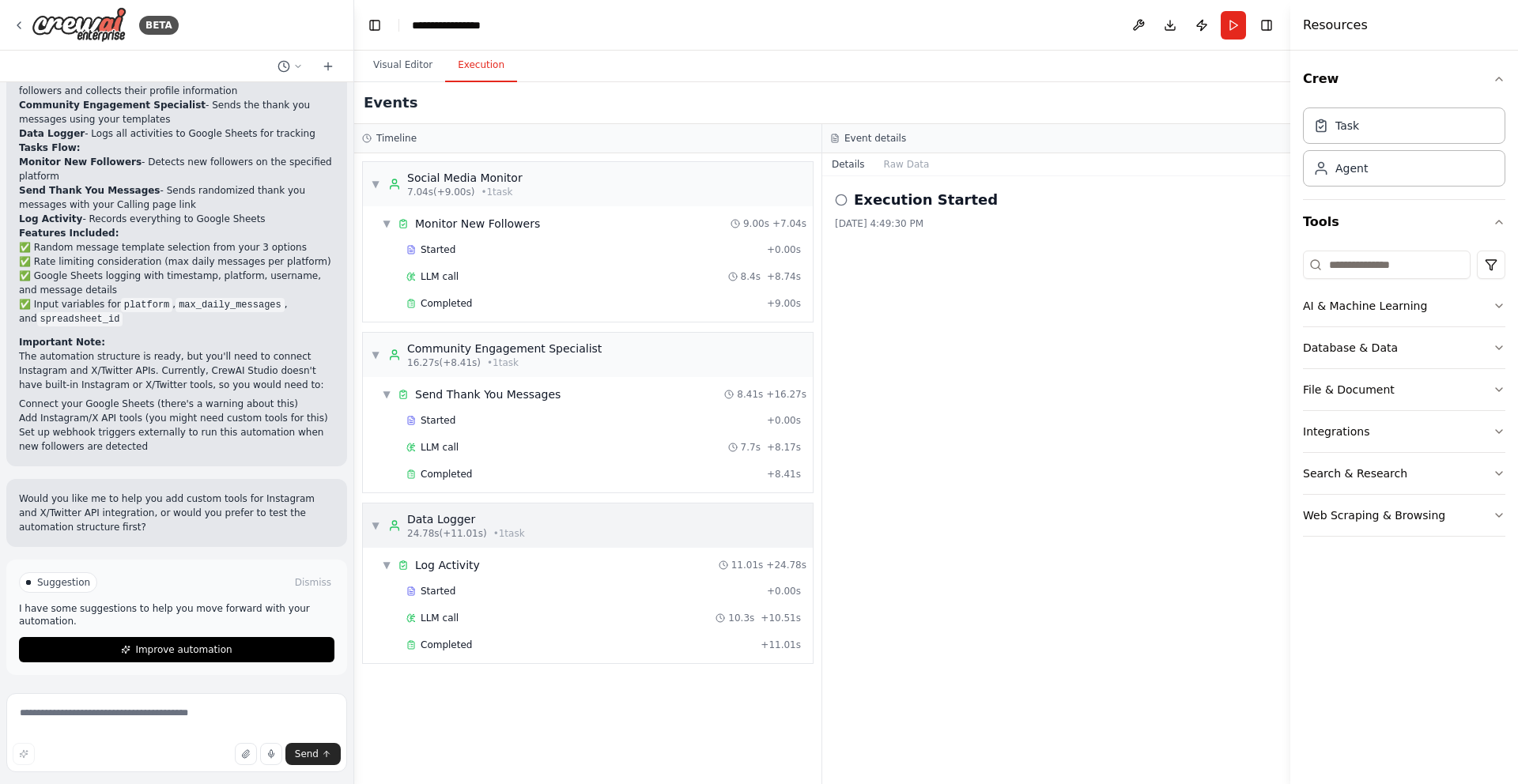
click at [377, 527] on span "▼" at bounding box center [375, 525] width 9 height 13
click at [377, 527] on span "▶" at bounding box center [375, 525] width 9 height 13
click at [154, 658] on button "Improve automation" at bounding box center [176, 650] width 316 height 25
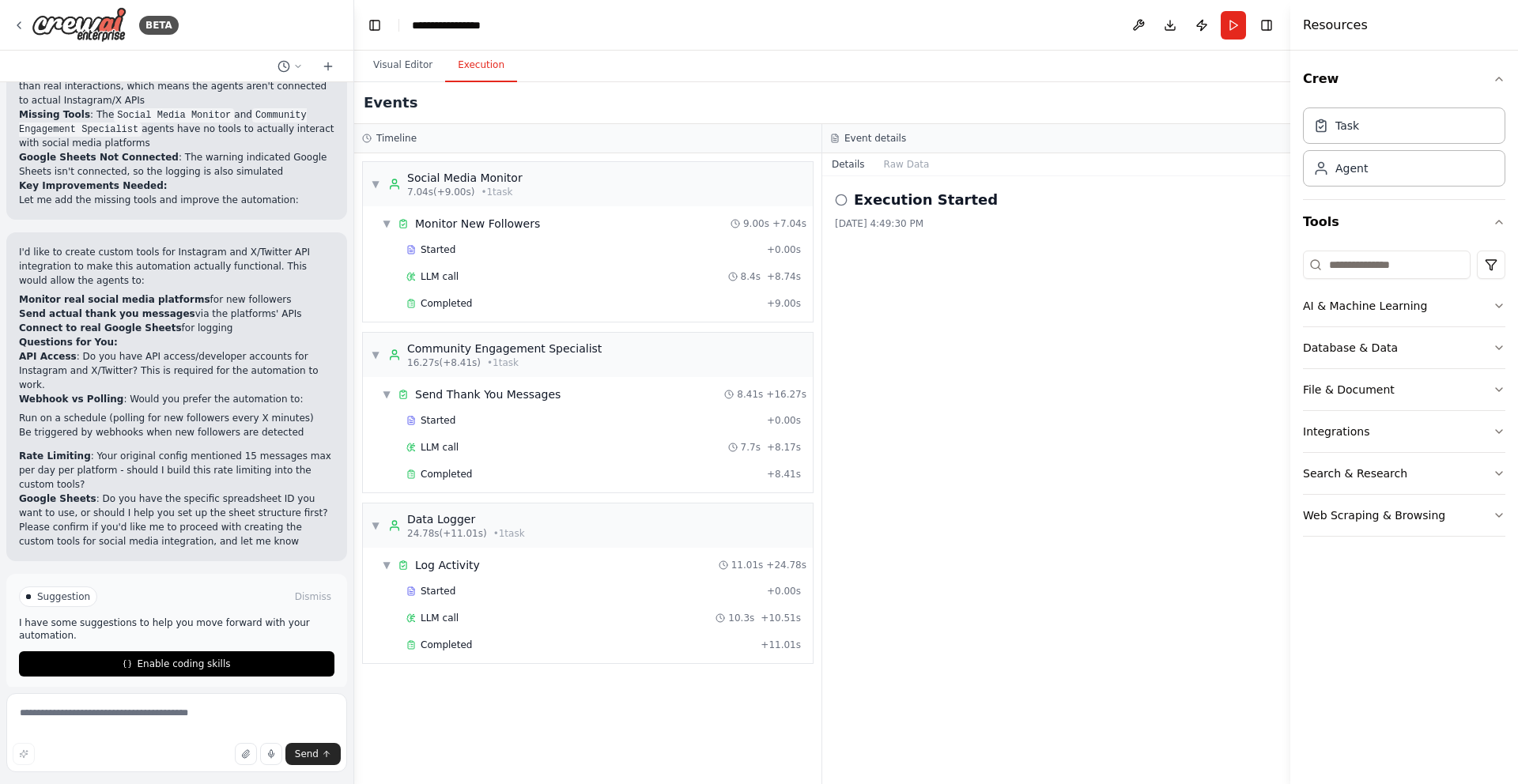
scroll to position [2293, 0]
